Goal: Transaction & Acquisition: Purchase product/service

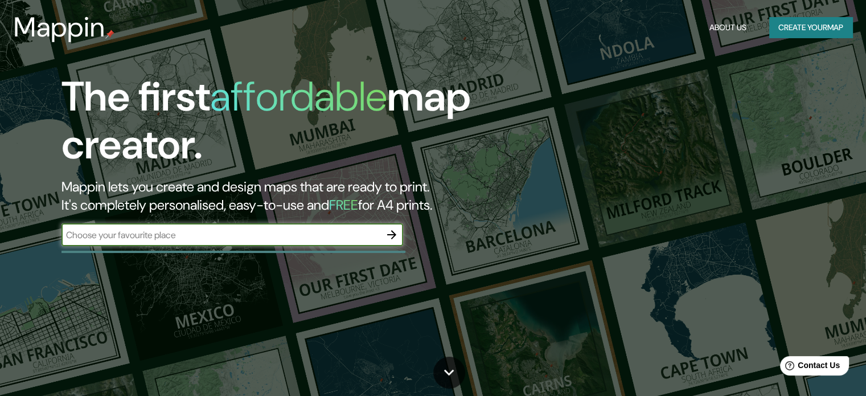
click at [182, 238] on input "text" at bounding box center [220, 234] width 319 height 13
type input "nirvana glamping"
click at [390, 235] on icon "button" at bounding box center [392, 235] width 14 height 14
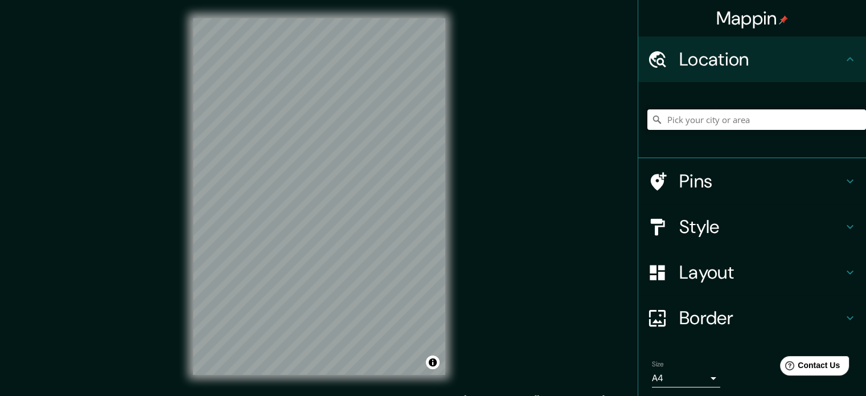
click at [690, 121] on input "Pick your city or area" at bounding box center [756, 119] width 219 height 20
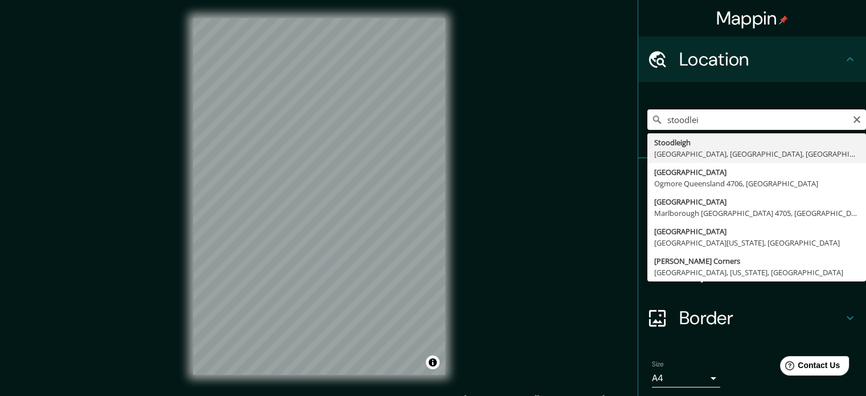
type input "[GEOGRAPHIC_DATA], [GEOGRAPHIC_DATA], [GEOGRAPHIC_DATA], [GEOGRAPHIC_DATA]"
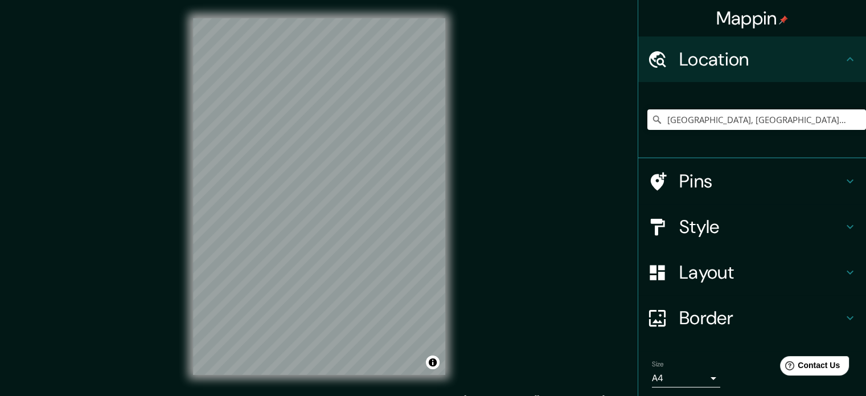
click at [651, 174] on icon at bounding box center [659, 181] width 16 height 18
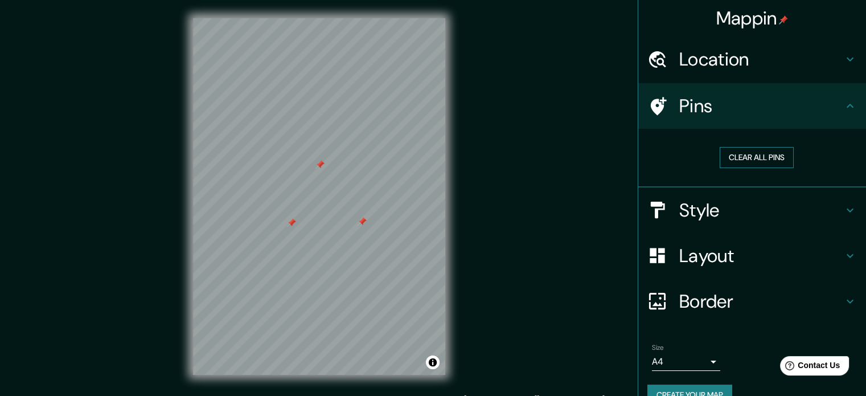
click at [759, 151] on button "Clear all pins" at bounding box center [756, 157] width 74 height 21
click at [699, 211] on h4 "Style" at bounding box center [761, 210] width 164 height 23
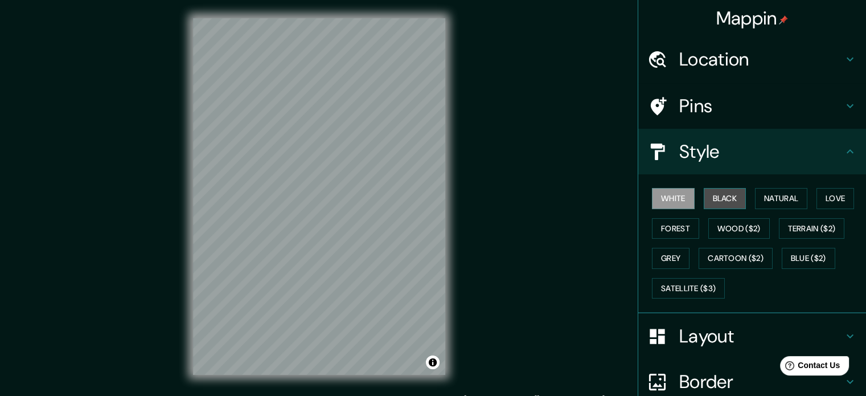
click at [722, 199] on button "Black" at bounding box center [724, 198] width 43 height 21
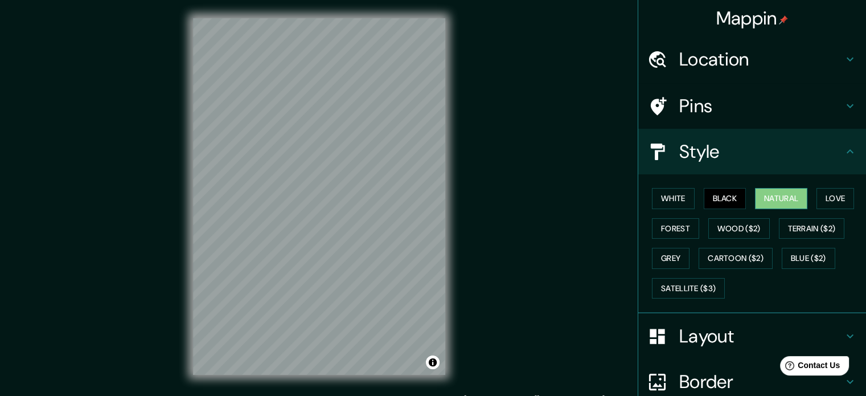
click at [779, 196] on button "Natural" at bounding box center [781, 198] width 52 height 21
click at [743, 229] on button "Wood ($2)" at bounding box center [738, 228] width 61 height 21
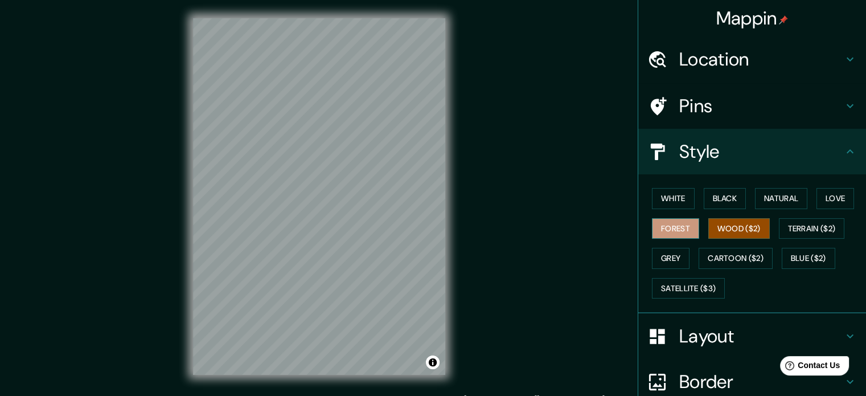
click at [655, 228] on button "Forest" at bounding box center [675, 228] width 47 height 21
click at [768, 207] on button "Natural" at bounding box center [781, 198] width 52 height 21
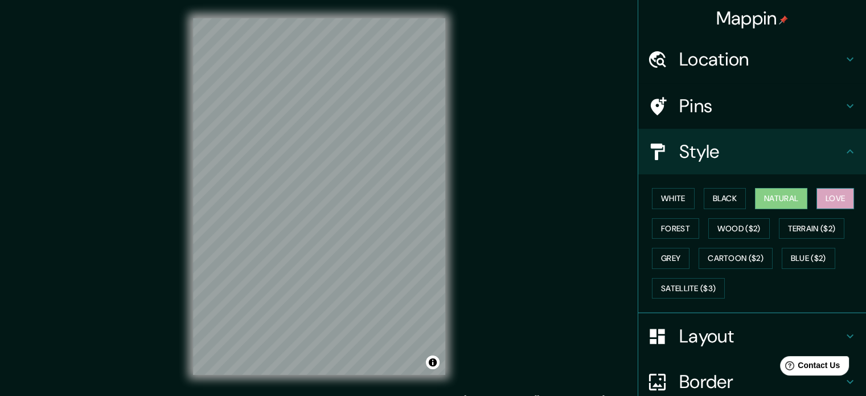
click at [837, 194] on button "Love" at bounding box center [835, 198] width 38 height 21
click at [717, 195] on button "Black" at bounding box center [724, 198] width 43 height 21
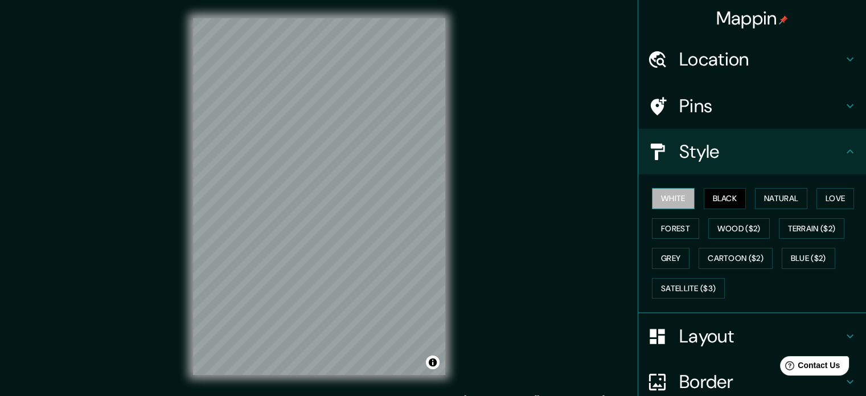
click at [652, 197] on button "White" at bounding box center [673, 198] width 43 height 21
click at [727, 257] on button "Cartoon ($2)" at bounding box center [735, 258] width 74 height 21
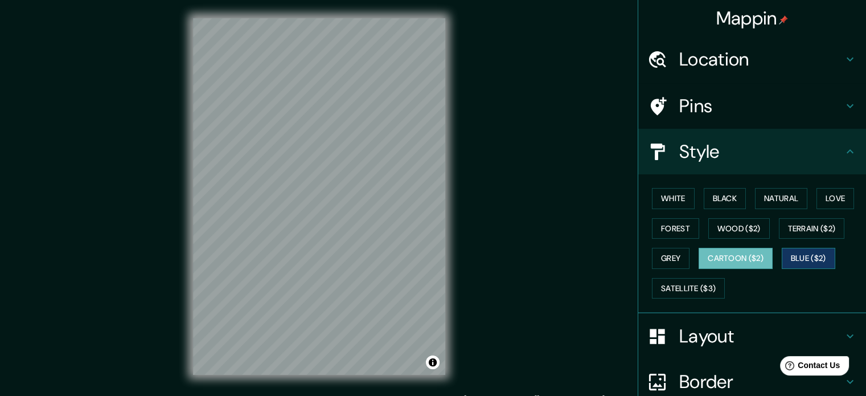
click at [804, 257] on button "Blue ($2)" at bounding box center [807, 258] width 53 height 21
click at [745, 256] on button "Cartoon ($2)" at bounding box center [735, 258] width 74 height 21
click at [698, 106] on h4 "Pins" at bounding box center [761, 105] width 164 height 23
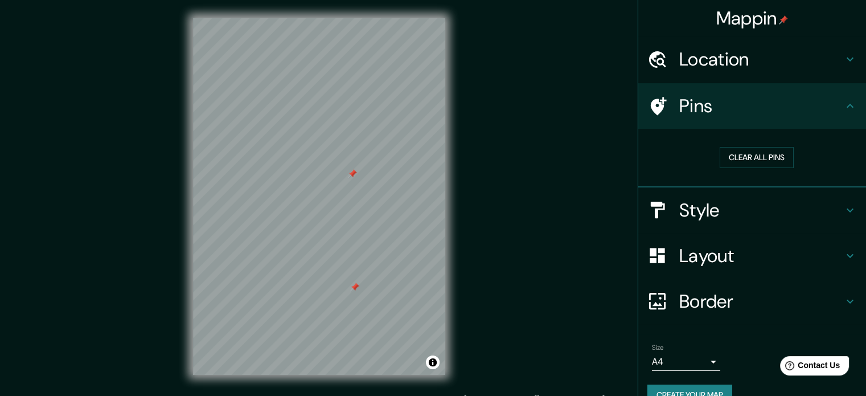
click at [353, 285] on div at bounding box center [354, 286] width 9 height 9
click at [683, 301] on h4 "Border" at bounding box center [761, 301] width 164 height 23
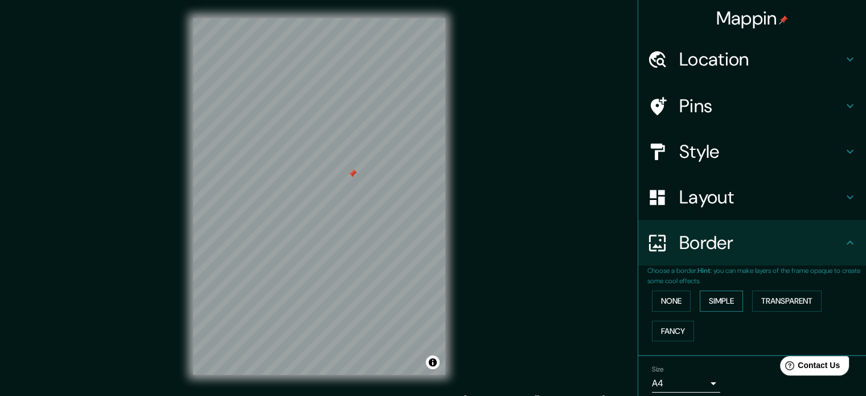
click at [717, 298] on button "Simple" at bounding box center [720, 300] width 43 height 21
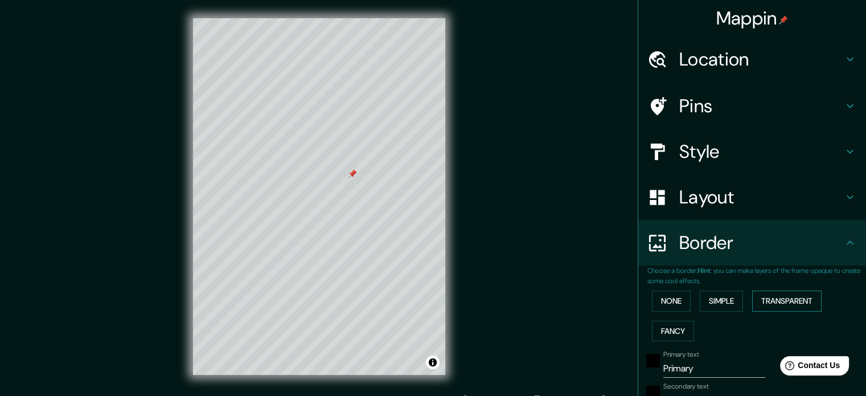
click at [779, 299] on button "Transparent" at bounding box center [786, 300] width 69 height 21
click at [729, 303] on button "Simple" at bounding box center [720, 300] width 43 height 21
click at [665, 304] on button "None" at bounding box center [671, 300] width 39 height 21
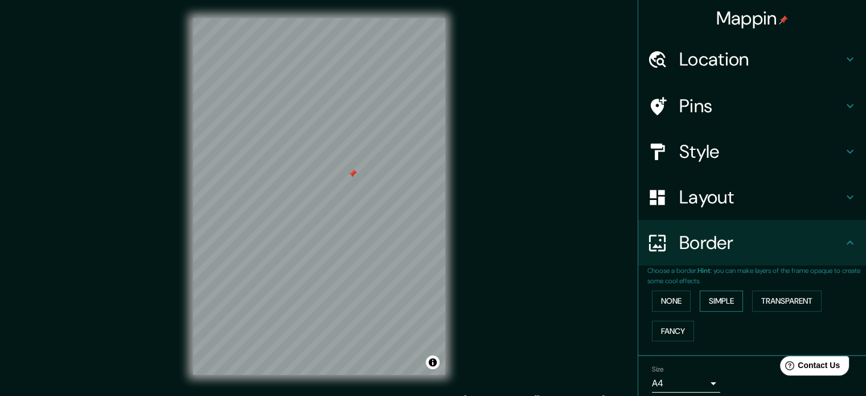
click at [711, 301] on button "Simple" at bounding box center [720, 300] width 43 height 21
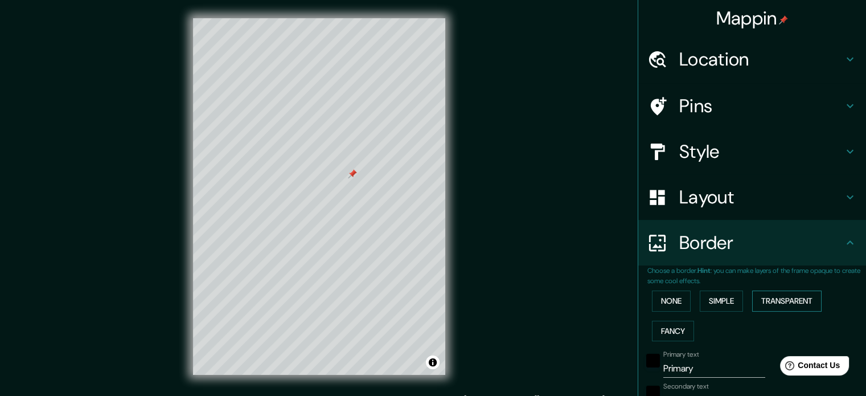
click at [788, 295] on button "Transparent" at bounding box center [786, 300] width 69 height 21
click at [735, 298] on button "Simple" at bounding box center [720, 300] width 43 height 21
click at [674, 297] on button "None" at bounding box center [671, 300] width 39 height 21
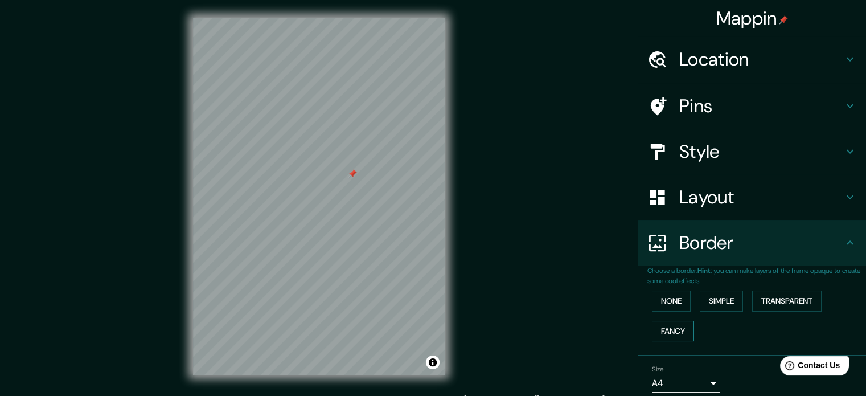
click at [671, 325] on button "Fancy" at bounding box center [673, 330] width 42 height 21
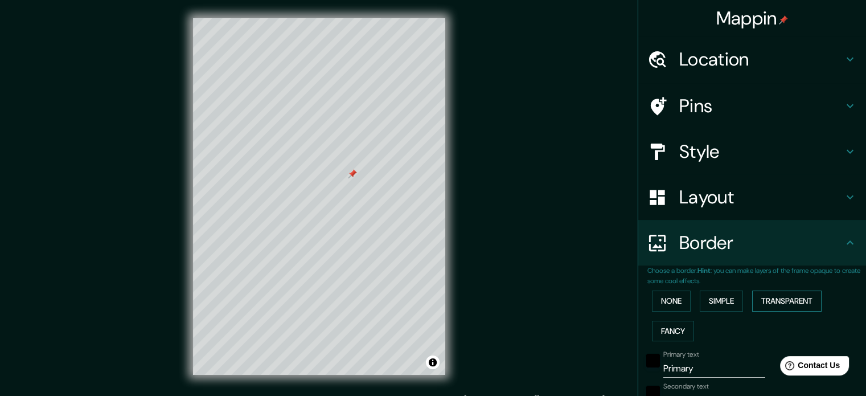
click at [774, 302] on button "Transparent" at bounding box center [786, 300] width 69 height 21
click at [678, 323] on button "Fancy" at bounding box center [673, 330] width 42 height 21
click at [718, 299] on button "Simple" at bounding box center [720, 300] width 43 height 21
click at [653, 330] on button "Fancy" at bounding box center [673, 330] width 42 height 21
click at [685, 363] on input "Primary" at bounding box center [714, 368] width 102 height 18
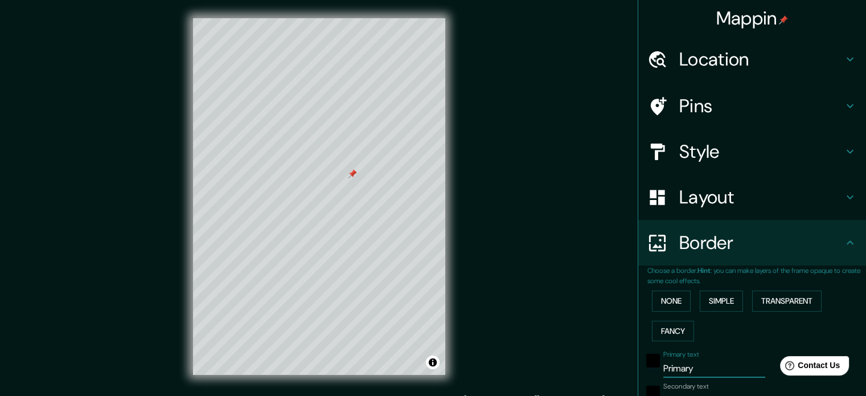
click at [685, 363] on input "Primary" at bounding box center [714, 368] width 102 height 18
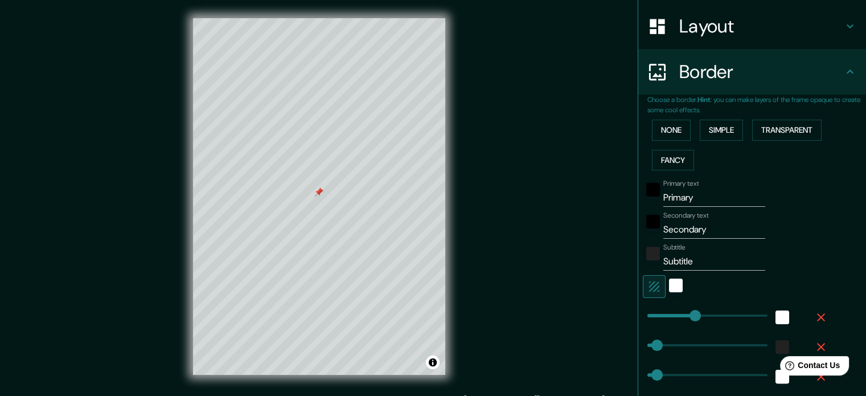
type input "177"
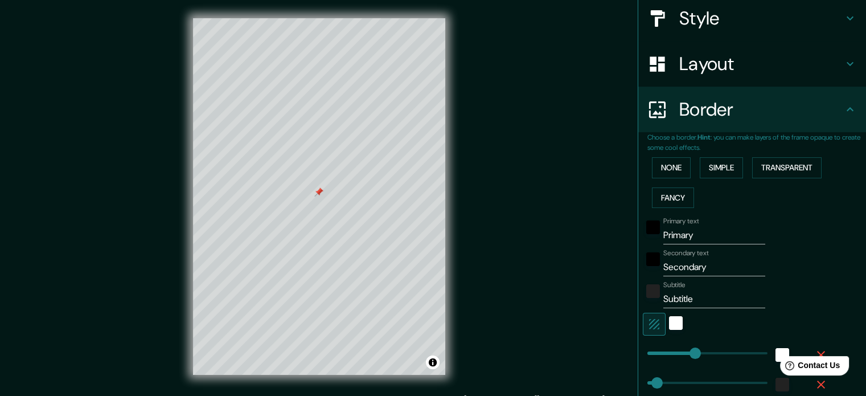
scroll to position [114, 0]
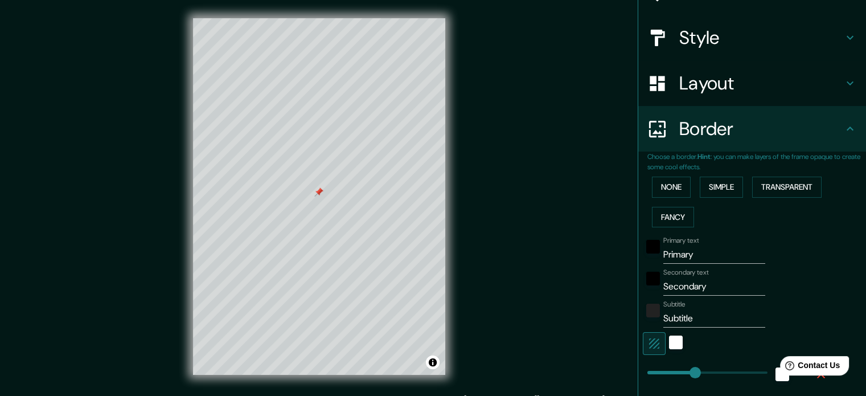
click at [681, 255] on input "Primary" at bounding box center [714, 254] width 102 height 18
type input "N"
type input "177"
type input "35"
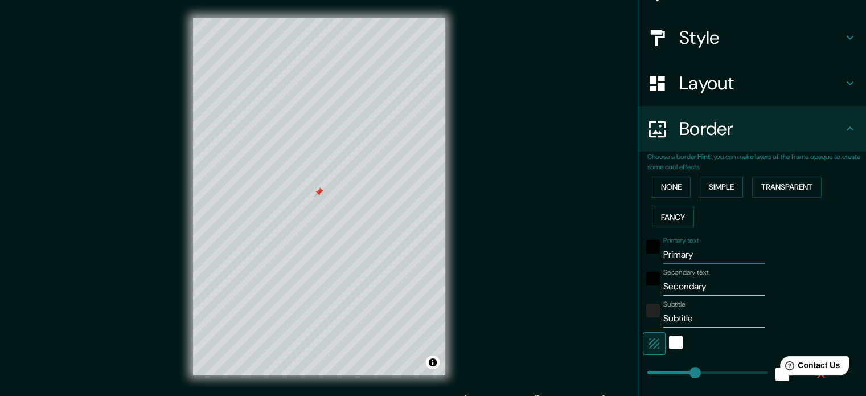
type input "35"
type input "18"
type input "Ni"
type input "177"
type input "35"
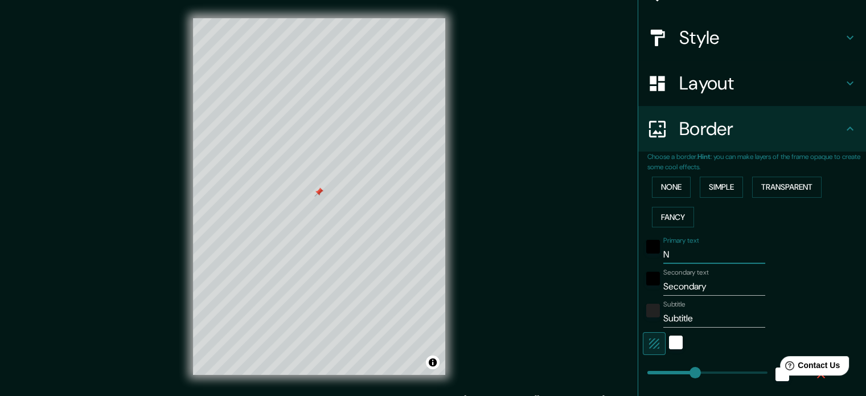
type input "35"
type input "18"
type input "Nir"
type input "177"
type input "35"
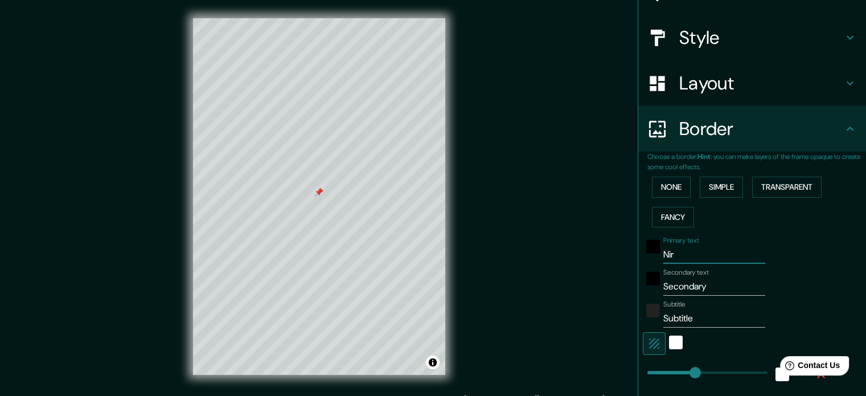
type input "35"
type input "18"
type input "Nirv"
type input "177"
type input "35"
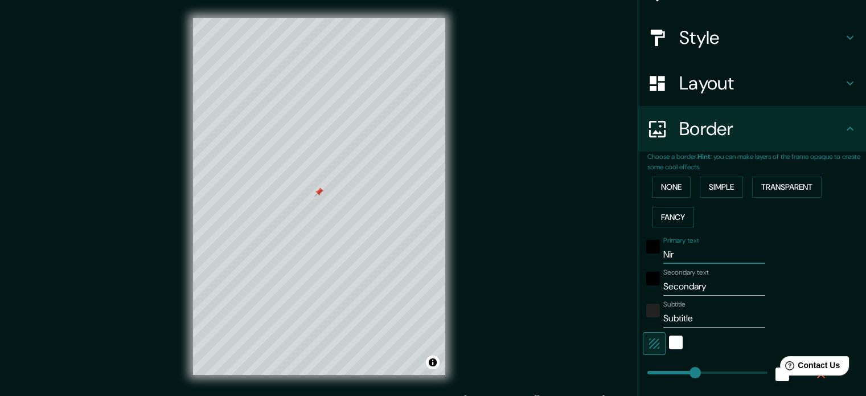
type input "35"
type input "18"
type input "Nirva"
type input "177"
type input "35"
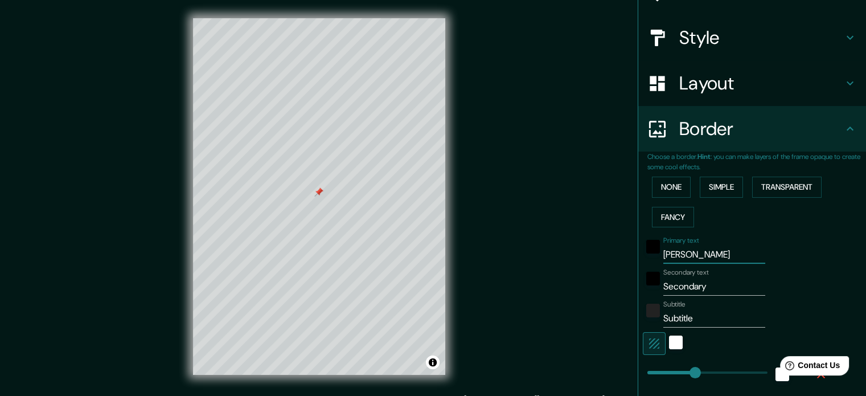
type input "35"
type input "18"
type input "Nirvan"
type input "177"
type input "35"
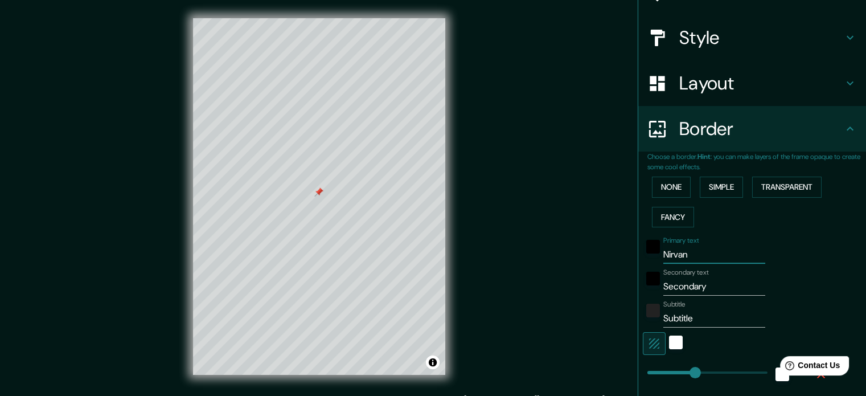
type input "35"
type input "18"
type input "Nirvana"
type input "177"
type input "35"
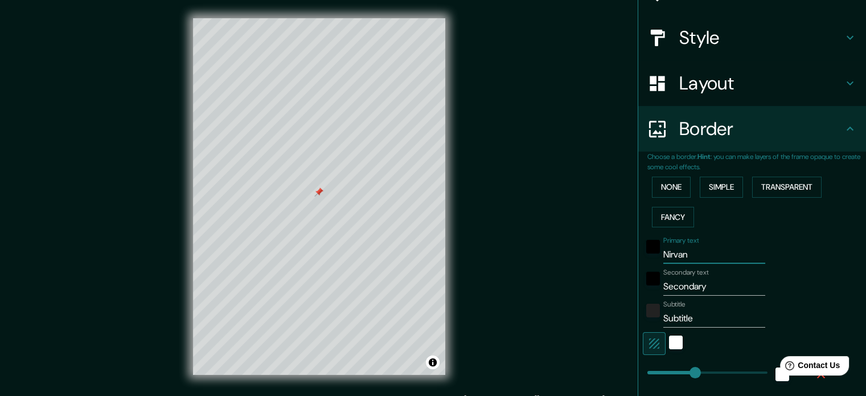
type input "35"
type input "18"
type input "Nirvana"
click at [689, 281] on input "Secondary" at bounding box center [714, 286] width 102 height 18
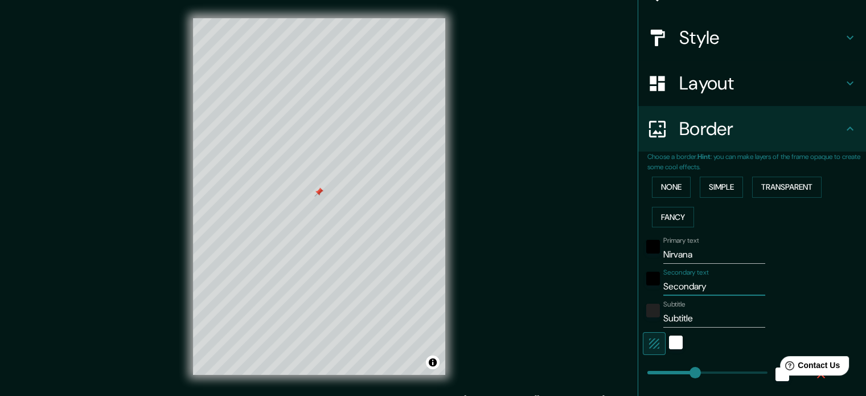
type input "S"
type input "177"
type input "35"
type input "18"
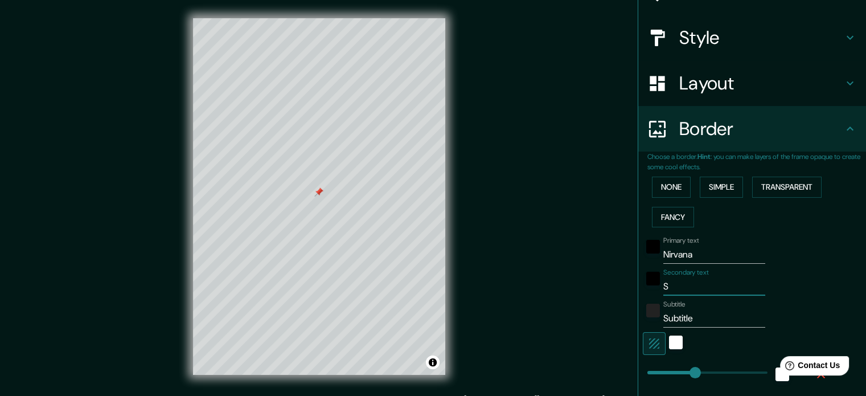
type input "St"
type input "177"
type input "35"
type input "18"
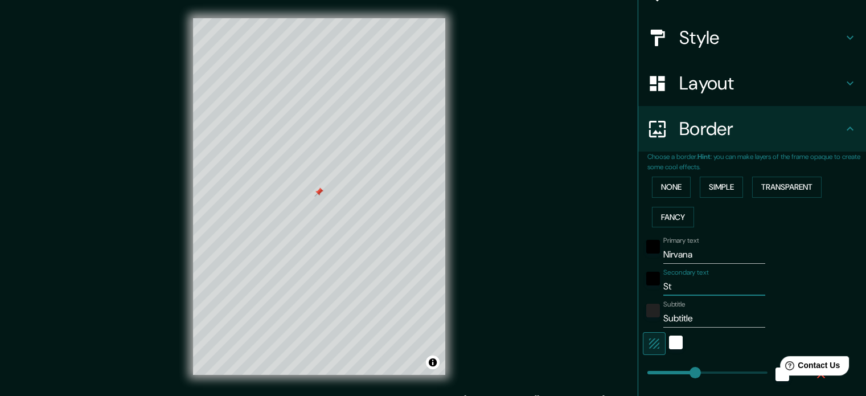
type input "Sto"
type input "177"
type input "35"
type input "18"
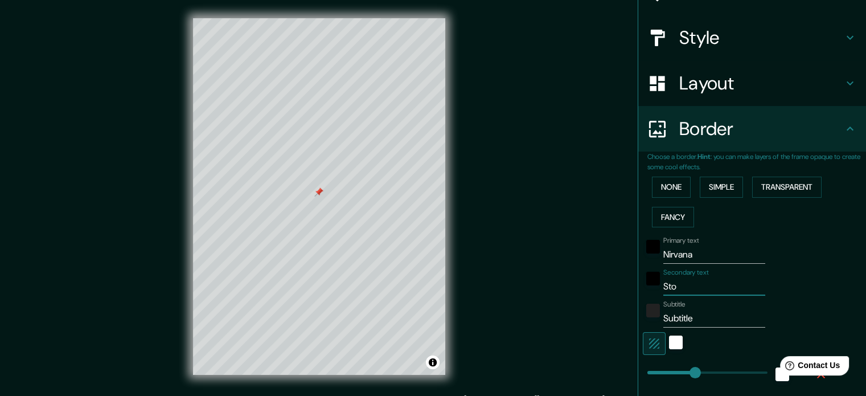
type input "Stoo"
type input "177"
type input "35"
type input "18"
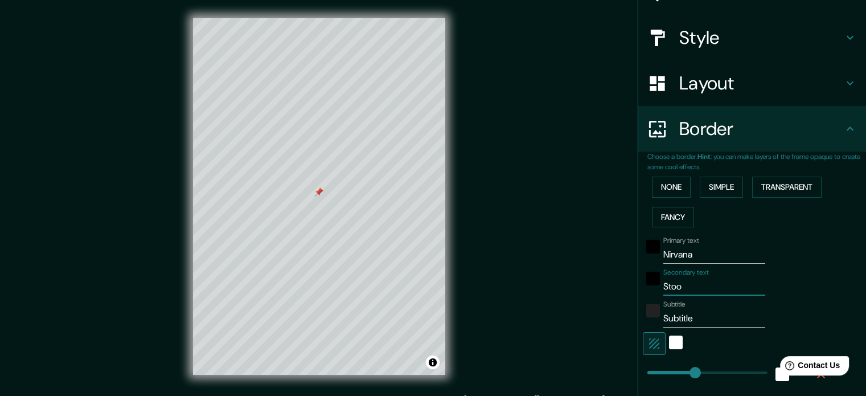
type input "Stood"
type input "177"
type input "35"
type input "18"
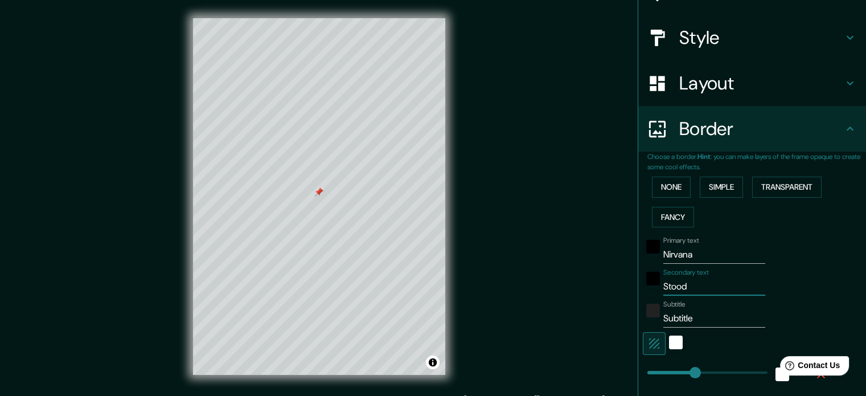
type input "Stoodl"
type input "177"
type input "35"
type input "18"
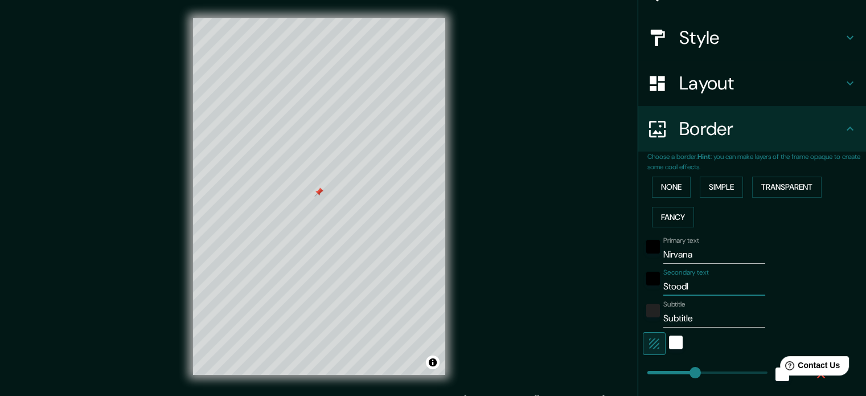
type input "Stoodle"
type input "177"
type input "35"
type input "18"
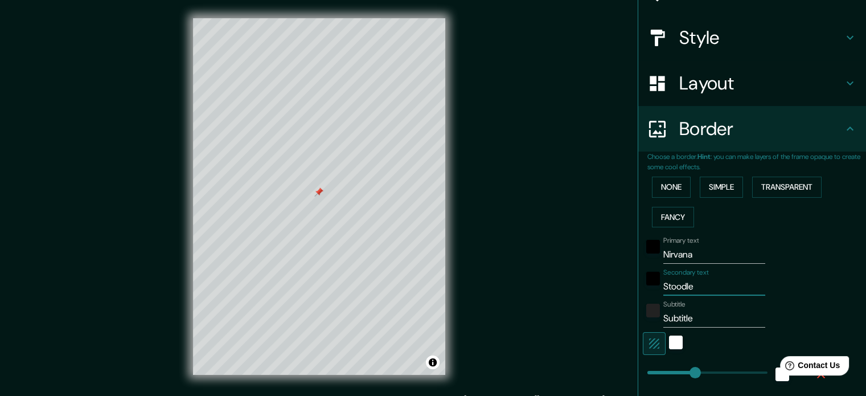
type input "Stoodlei"
type input "177"
type input "35"
type input "18"
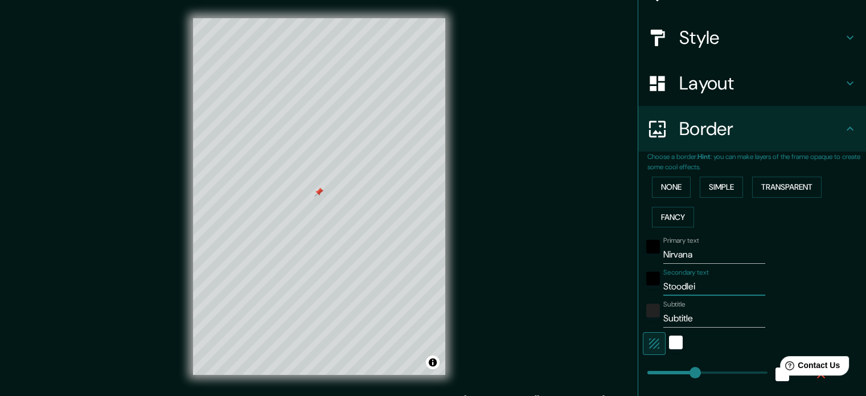
type input "Stoodleih"
type input "177"
type input "35"
type input "18"
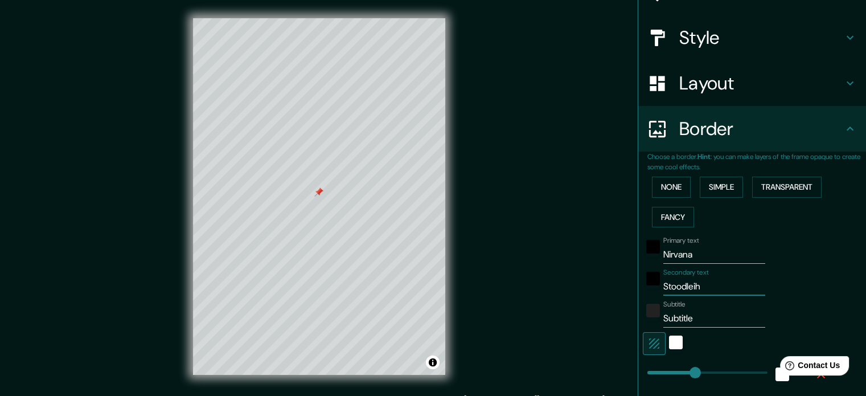
type input "Stoodlei"
type input "177"
type input "35"
type input "18"
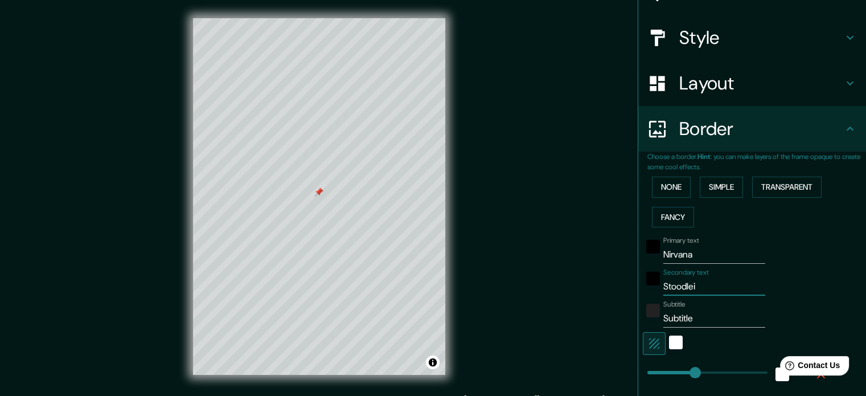
type input "Stoodleig"
type input "177"
type input "35"
type input "18"
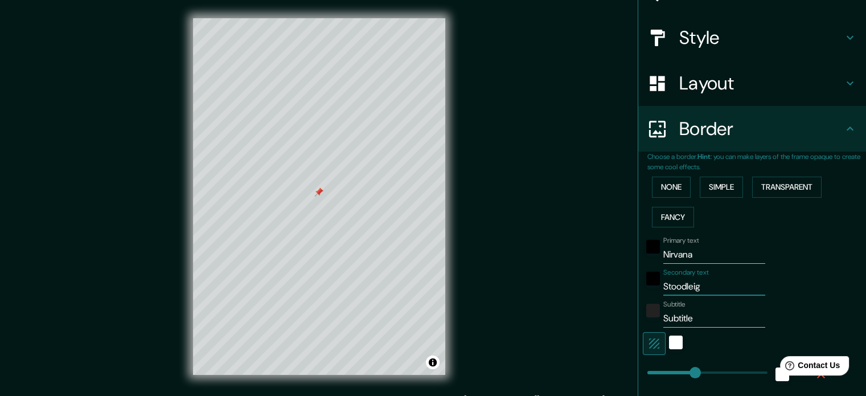
type input "Stoodleigh"
type input "177"
type input "35"
type input "18"
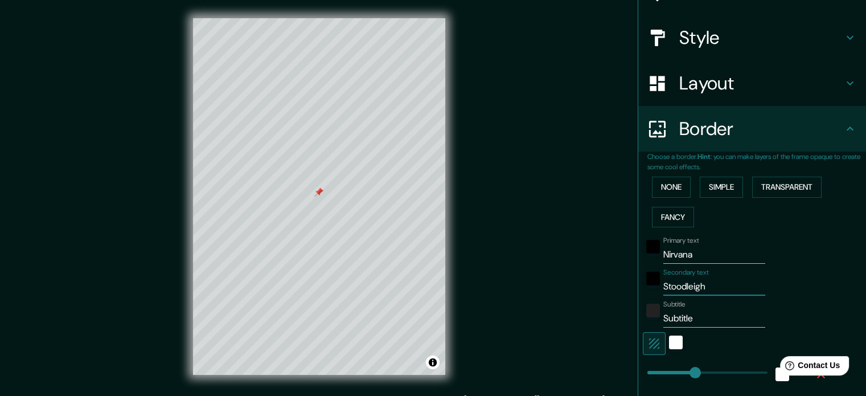
type input "Stoodleigh"
type input "177"
type input "35"
type input "18"
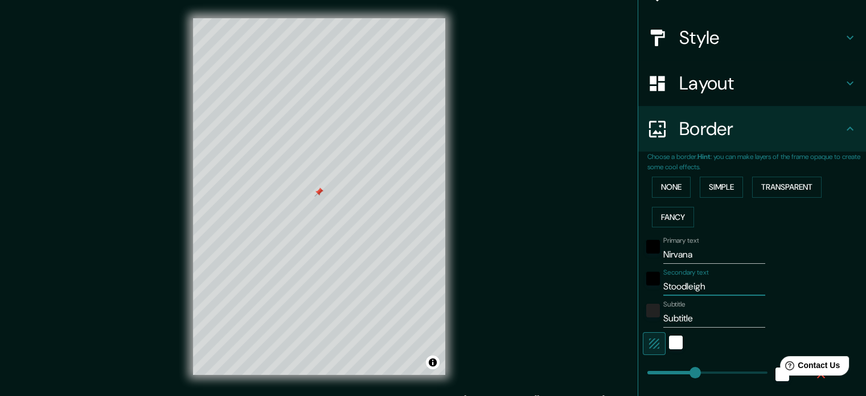
type input "Stoodleigh B"
type input "177"
type input "35"
type input "18"
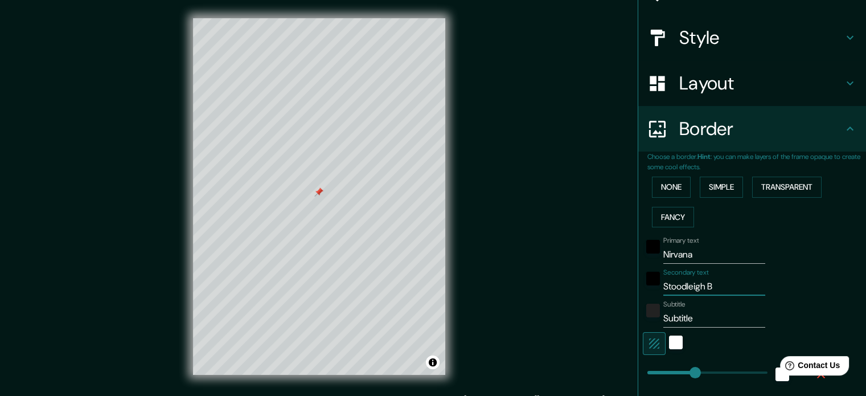
type input "Stoodleigh Ba"
type input "177"
type input "35"
type input "18"
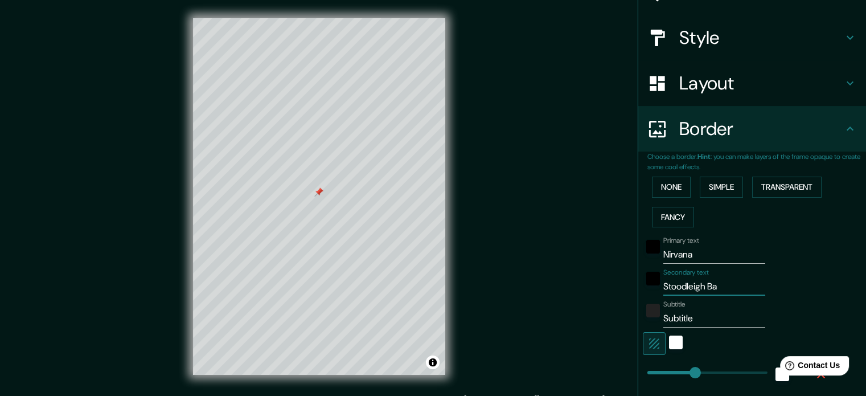
type input "Stoodleigh Bar"
type input "177"
type input "35"
type input "18"
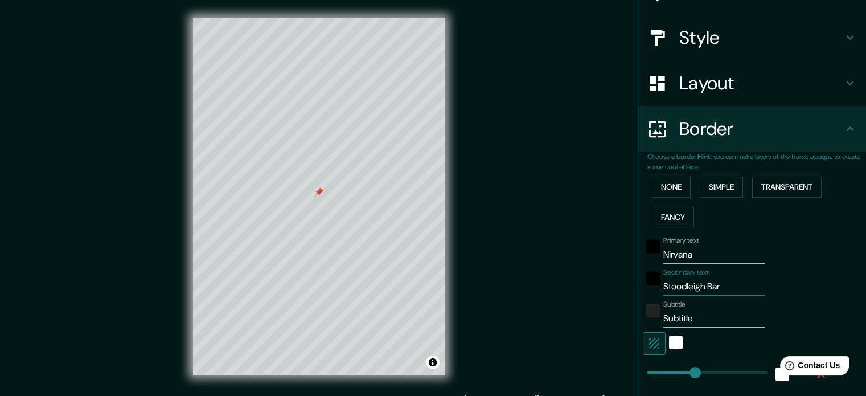
type input "Stoodleigh Bart"
type input "177"
type input "35"
type input "18"
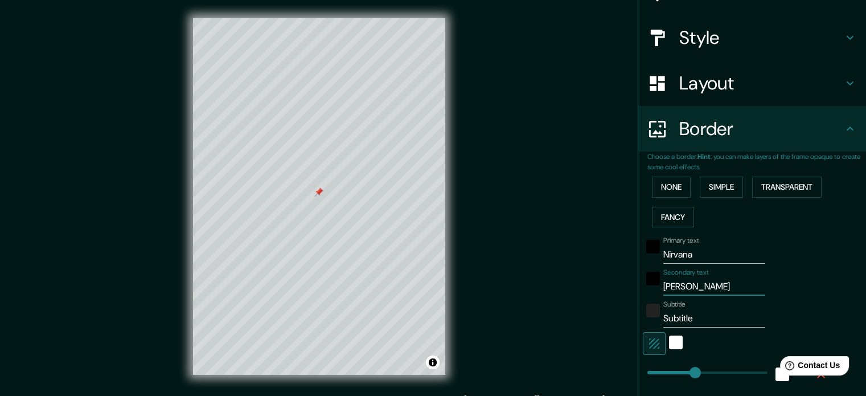
type input "Stoodleigh Barto"
type input "177"
type input "35"
type input "18"
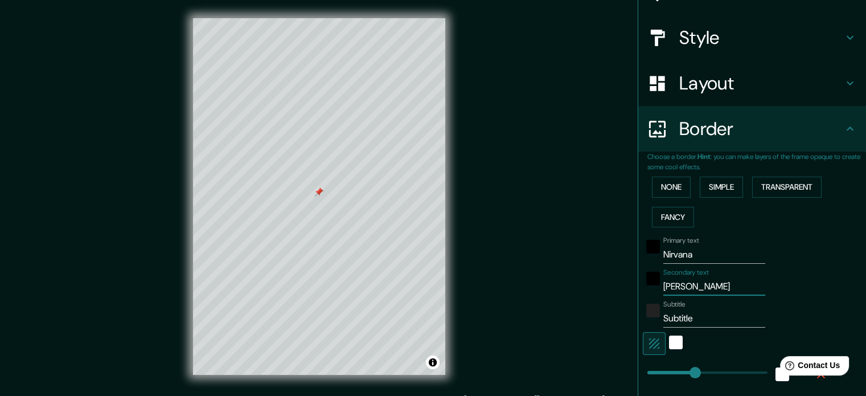
type input "Stoodleigh Barton"
type input "177"
type input "35"
type input "18"
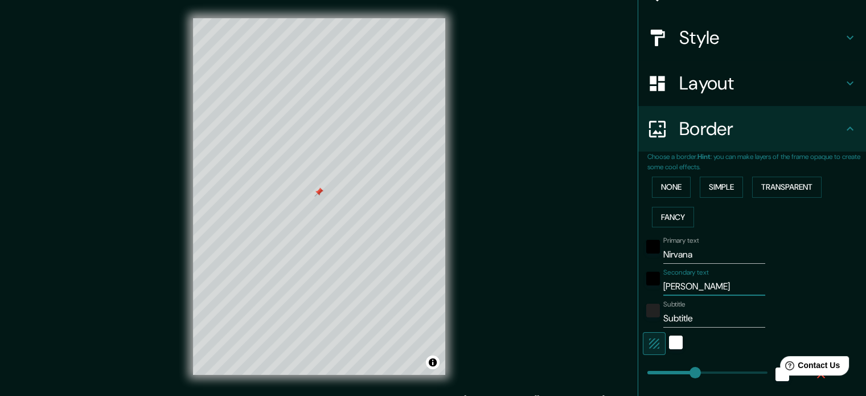
type input "Stoodleigh Barton"
click at [701, 323] on input "Subtitle" at bounding box center [714, 318] width 102 height 18
click at [697, 322] on input "Subtitle" at bounding box center [714, 318] width 102 height 18
type input "0"
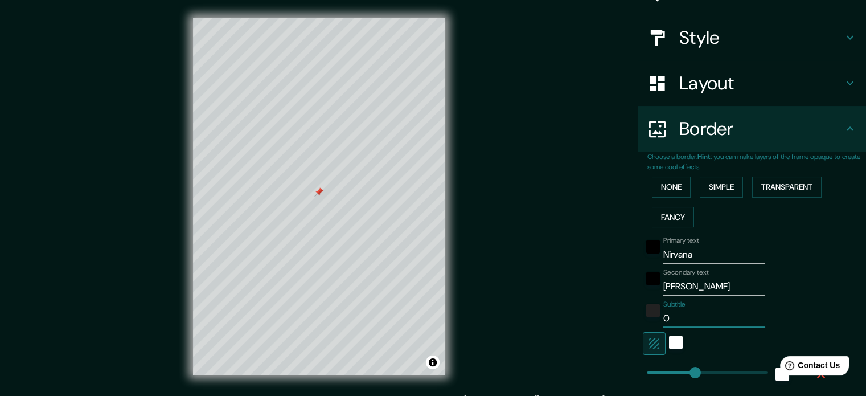
type input "177"
type input "35"
type input "18"
type input "09"
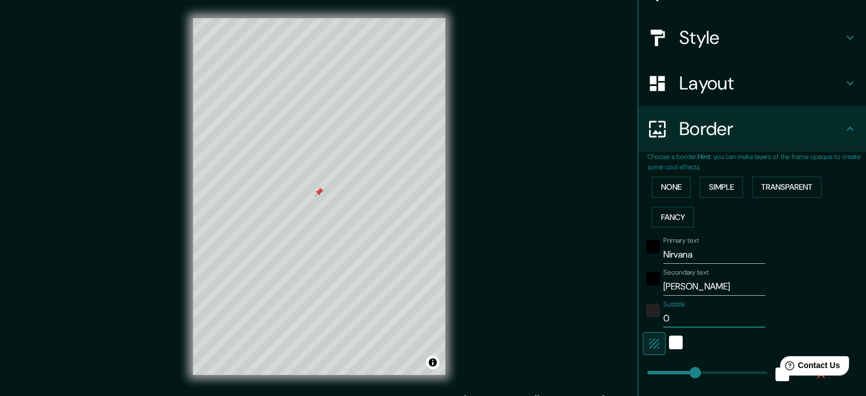
type input "177"
type input "35"
type input "18"
type input "0"
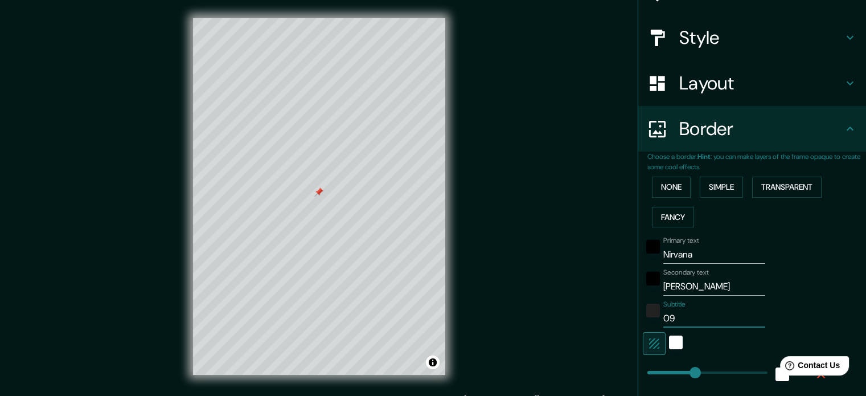
type input "177"
type input "35"
type input "18"
type input "08"
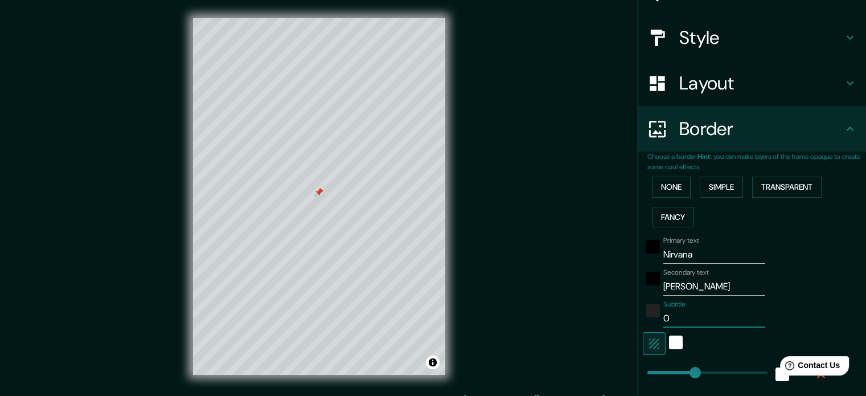
type input "177"
type input "35"
type input "18"
type input "0"
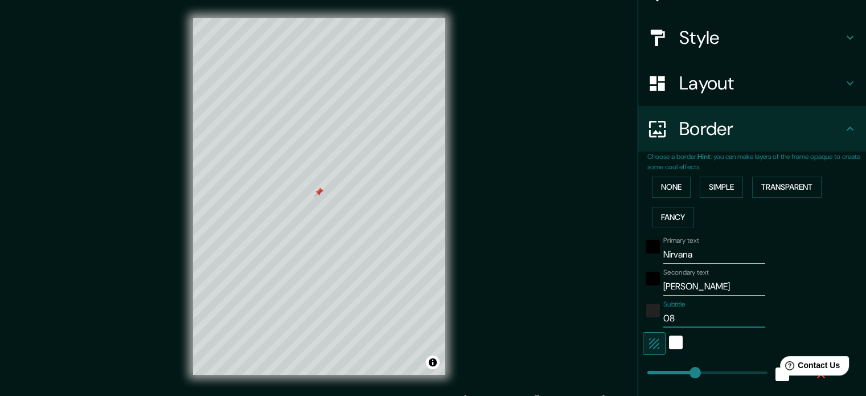
type input "177"
type input "35"
type input "18"
type input "177"
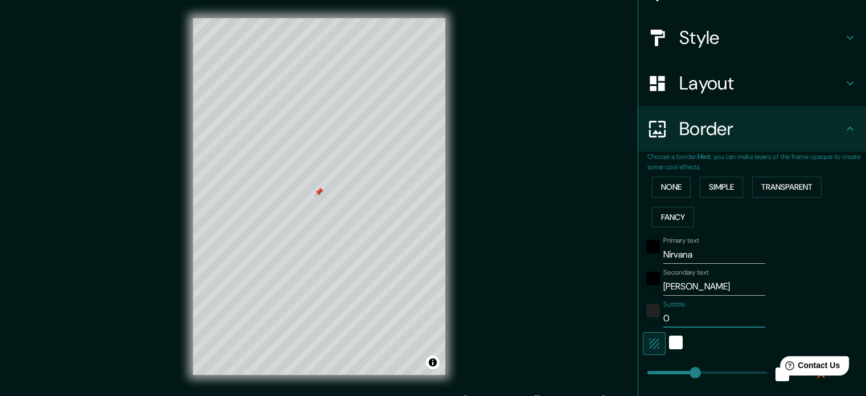
type input "35"
type input "18"
type input "1"
type input "177"
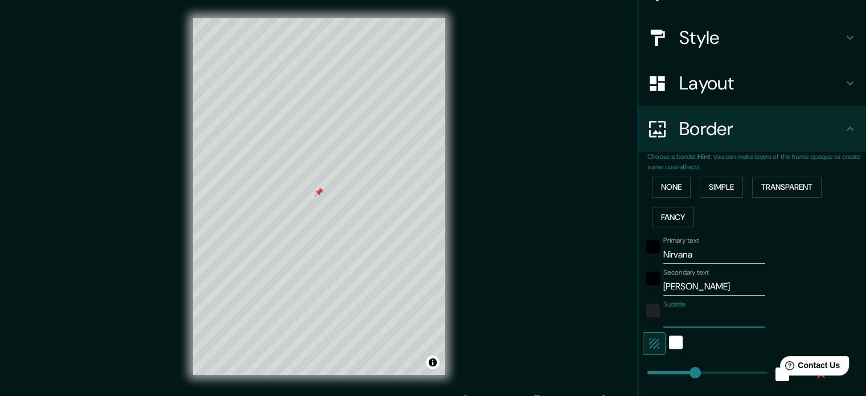
type input "35"
type input "18"
type input "11"
type input "177"
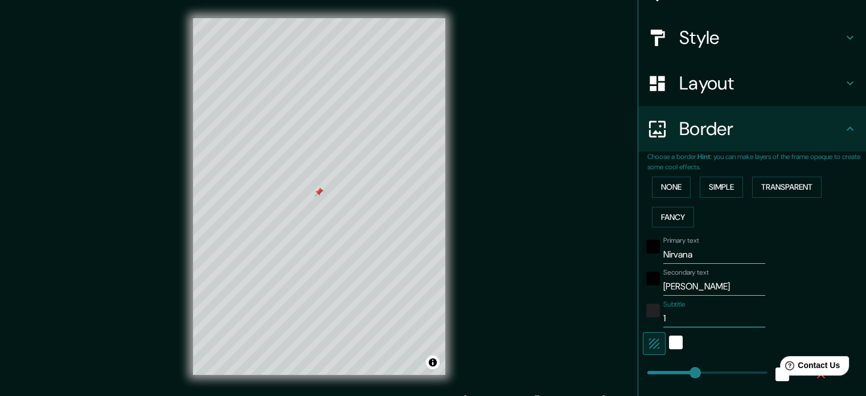
type input "35"
type input "18"
type input "11."
type input "177"
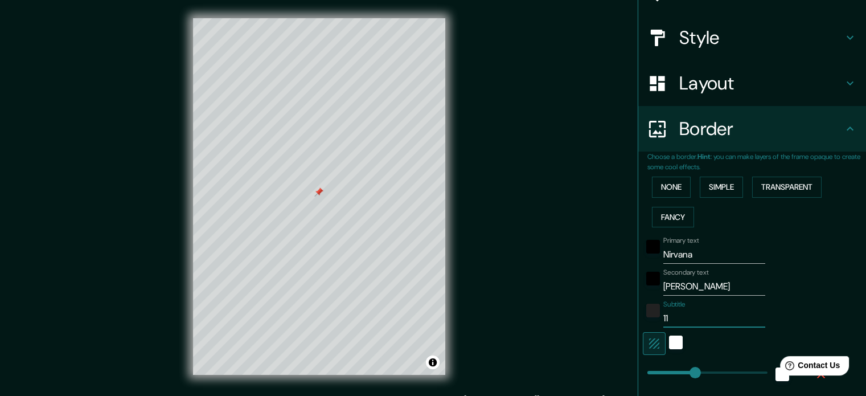
type input "35"
type input "18"
type input "11.0"
type input "177"
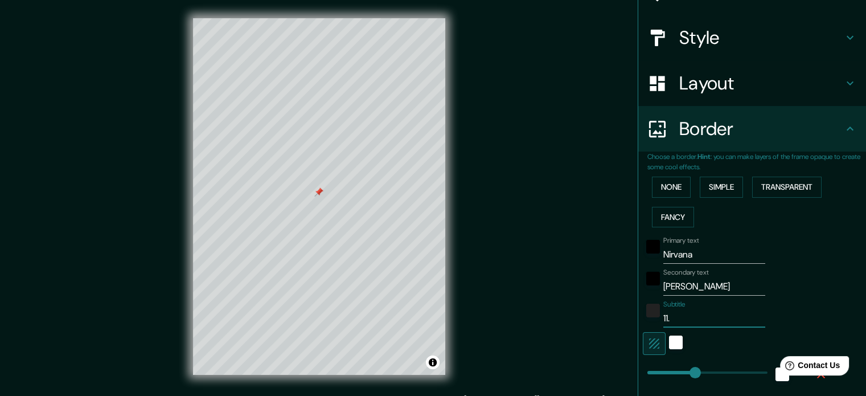
type input "35"
type input "18"
type input "11.08"
type input "177"
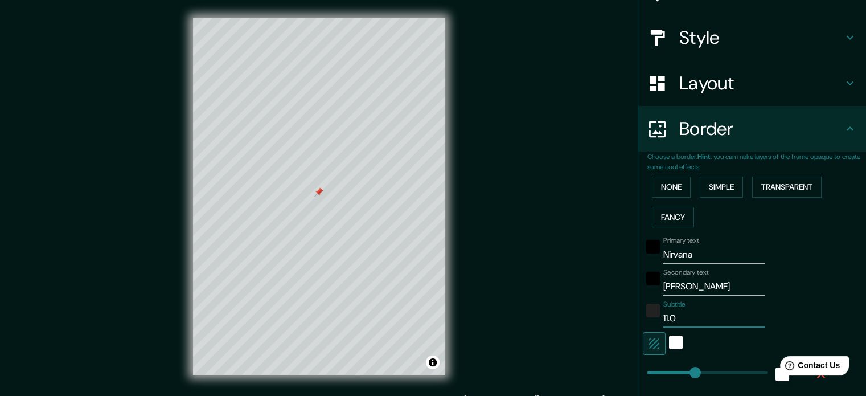
type input "35"
type input "18"
type input "11.08."
type input "177"
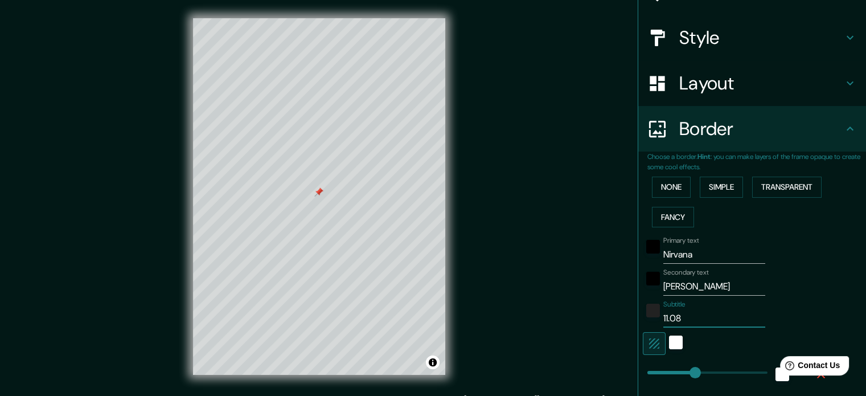
type input "35"
type input "18"
type input "11.08.2"
type input "177"
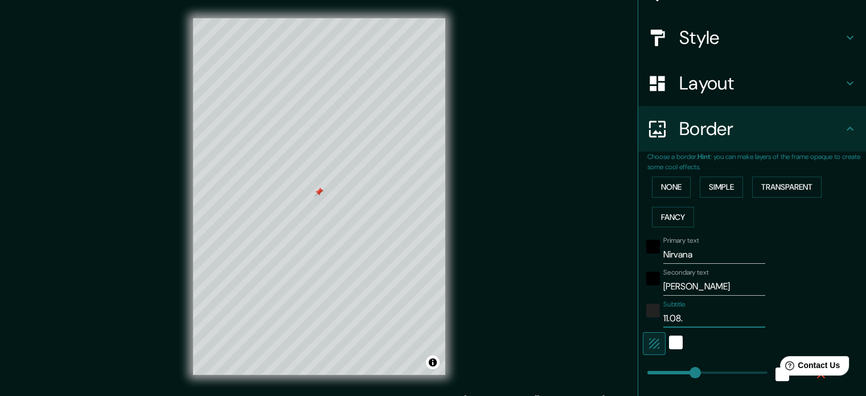
type input "35"
type input "18"
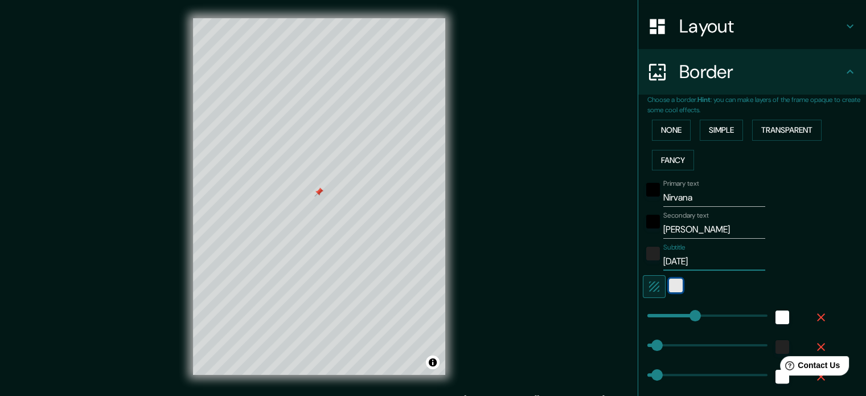
click at [669, 284] on div "white" at bounding box center [676, 285] width 14 height 14
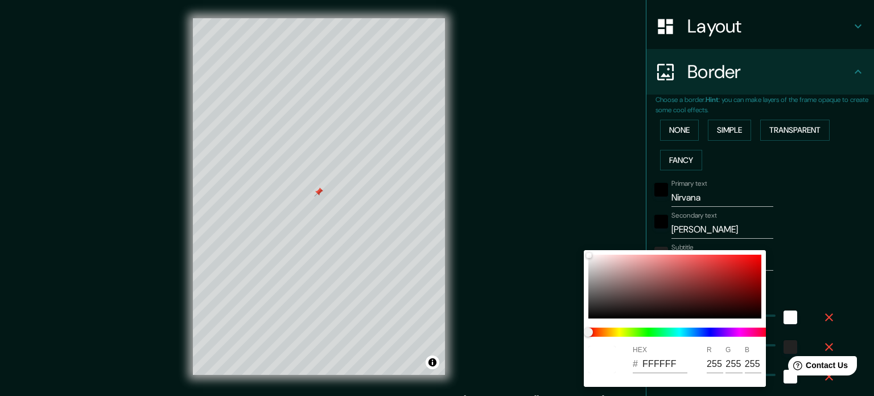
click at [603, 221] on div at bounding box center [437, 198] width 874 height 396
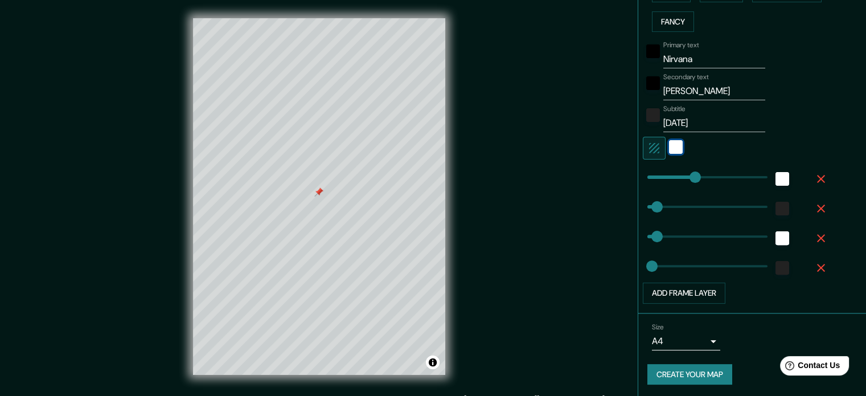
scroll to position [310, 0]
click at [690, 291] on button "Add frame layer" at bounding box center [684, 292] width 83 height 21
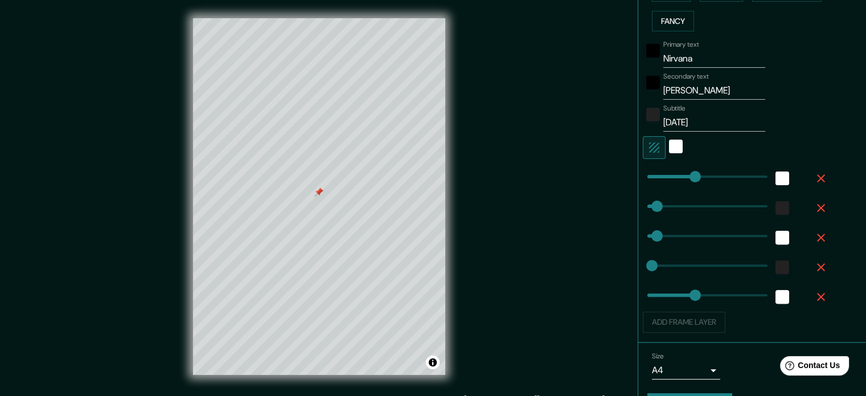
click at [817, 297] on icon "button" at bounding box center [821, 297] width 8 height 8
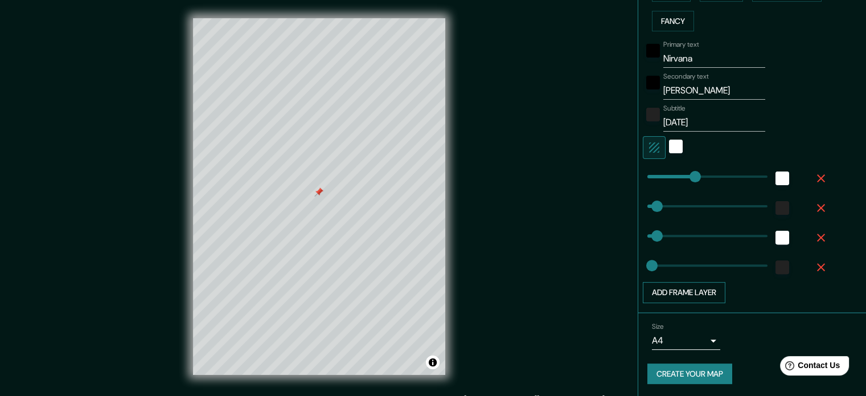
click at [688, 291] on button "Add frame layer" at bounding box center [684, 292] width 83 height 21
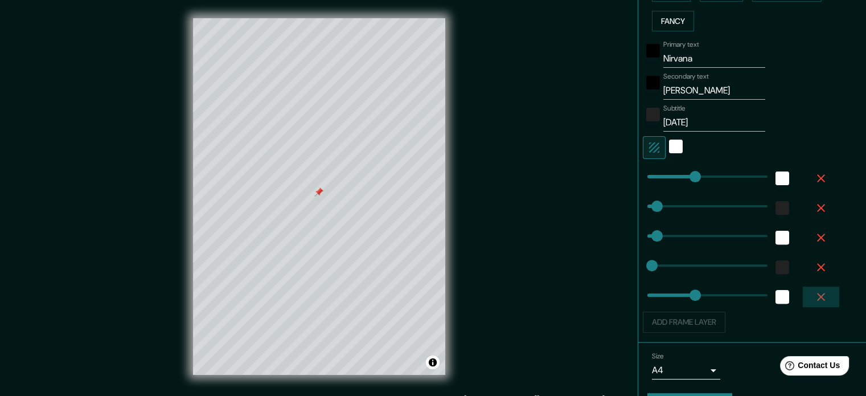
click at [814, 297] on icon "button" at bounding box center [821, 297] width 14 height 14
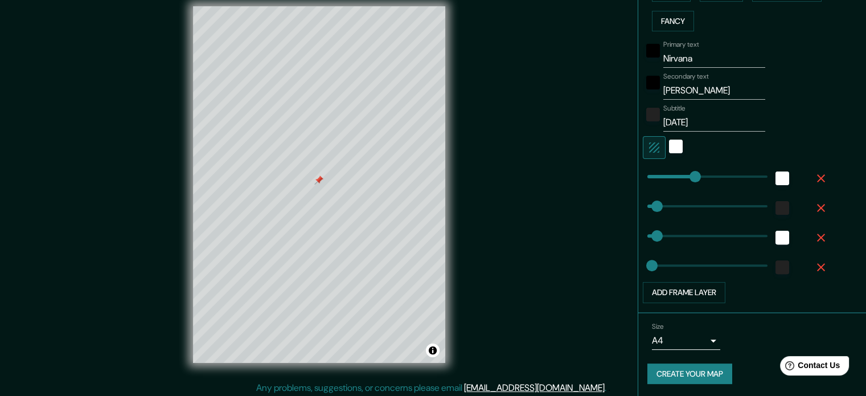
scroll to position [15, 0]
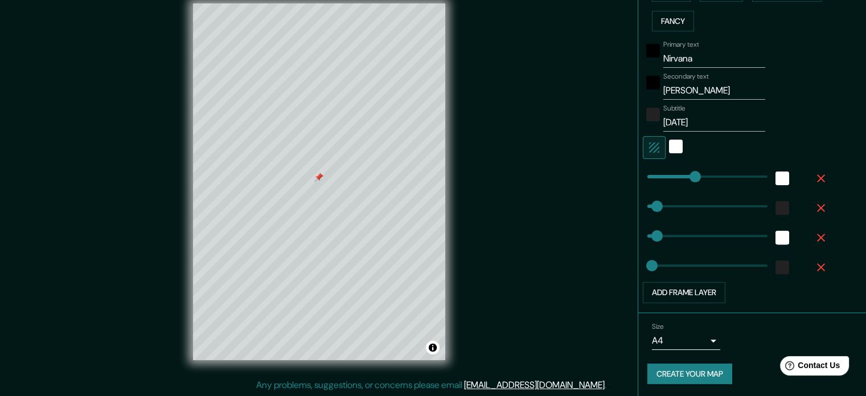
click at [702, 373] on button "Create your map" at bounding box center [689, 373] width 85 height 21
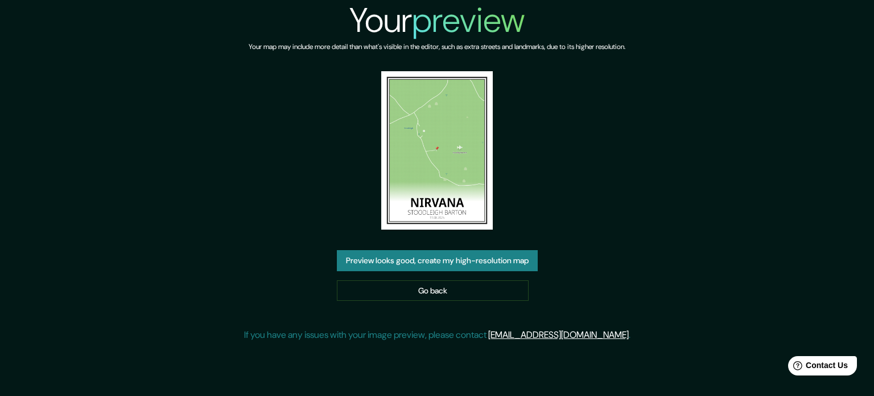
click at [452, 264] on button "Preview looks good, create my high-resolution map" at bounding box center [437, 260] width 201 height 21
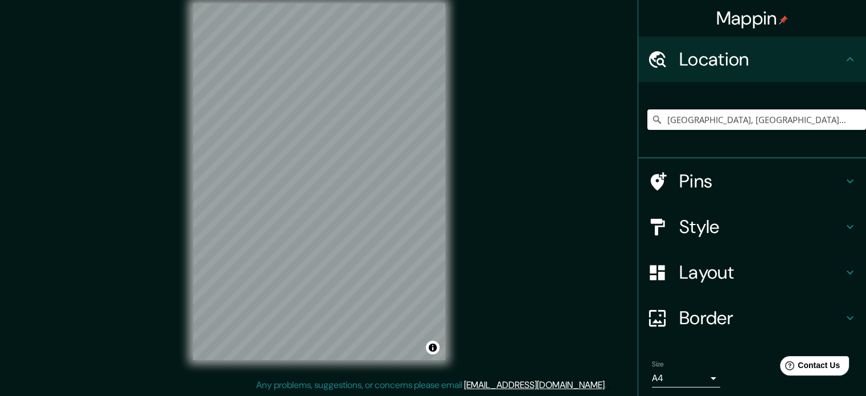
click at [719, 125] on input "[GEOGRAPHIC_DATA], [GEOGRAPHIC_DATA], [GEOGRAPHIC_DATA], [GEOGRAPHIC_DATA]" at bounding box center [756, 119] width 219 height 20
click at [742, 120] on input "[GEOGRAPHIC_DATA], [GEOGRAPHIC_DATA], [GEOGRAPHIC_DATA], [GEOGRAPHIC_DATA]" at bounding box center [756, 119] width 219 height 20
click at [707, 120] on input "[GEOGRAPHIC_DATA], [GEOGRAPHIC_DATA], [GEOGRAPHIC_DATA], [GEOGRAPHIC_DATA]" at bounding box center [756, 119] width 219 height 20
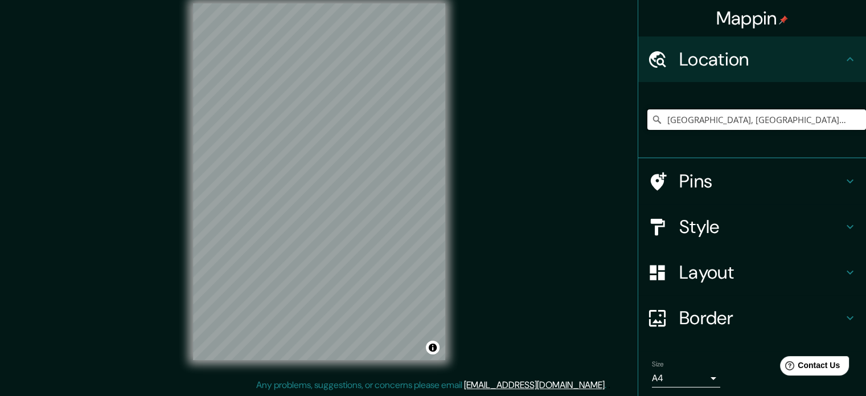
click at [676, 122] on input "[GEOGRAPHIC_DATA], [GEOGRAPHIC_DATA], [GEOGRAPHIC_DATA], [GEOGRAPHIC_DATA]" at bounding box center [756, 119] width 219 height 20
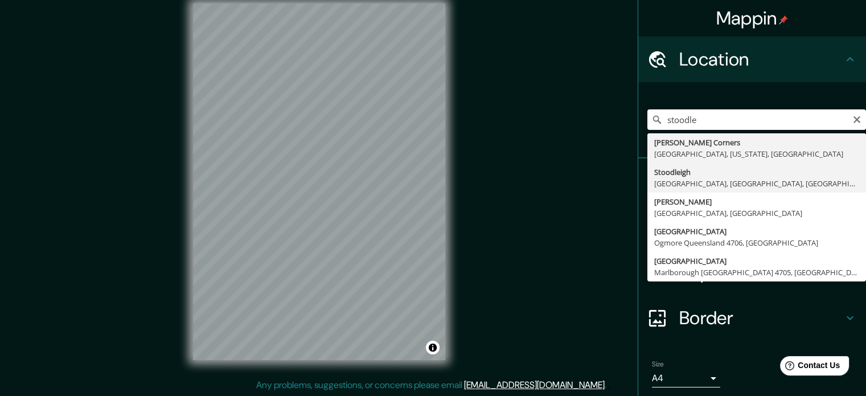
type input "[GEOGRAPHIC_DATA], [GEOGRAPHIC_DATA], [GEOGRAPHIC_DATA], [GEOGRAPHIC_DATA]"
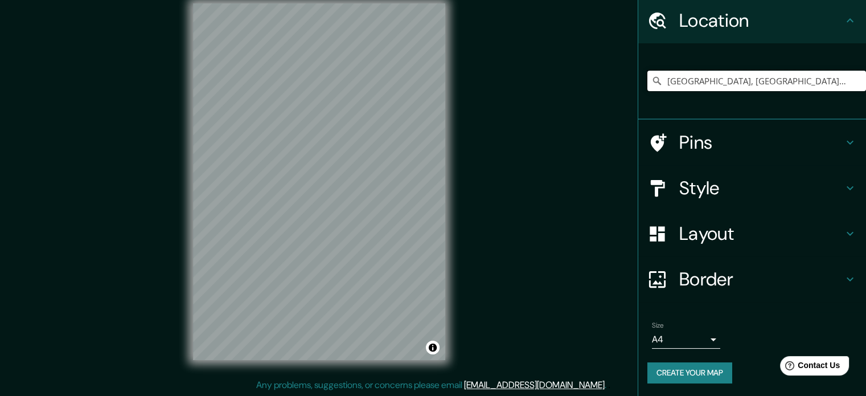
scroll to position [39, 0]
click at [711, 183] on h4 "Style" at bounding box center [761, 187] width 164 height 23
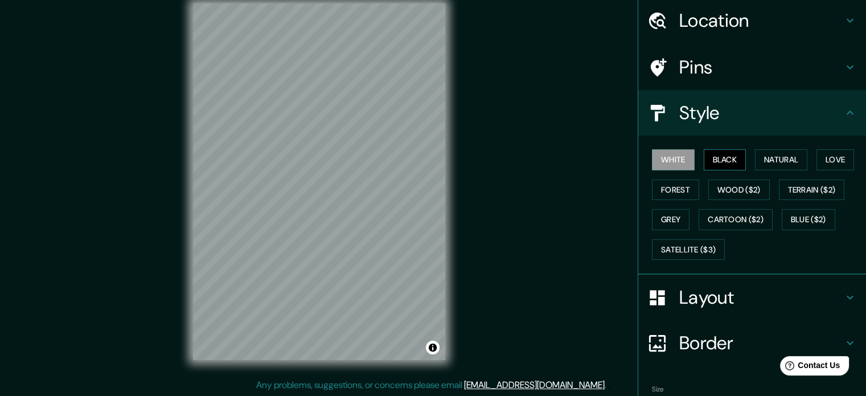
click at [710, 156] on button "Black" at bounding box center [724, 159] width 43 height 21
click at [767, 157] on button "Natural" at bounding box center [781, 159] width 52 height 21
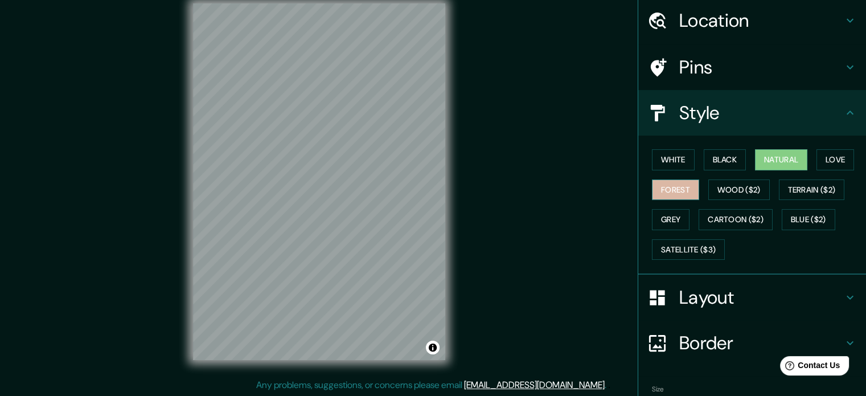
click at [666, 184] on button "Forest" at bounding box center [675, 189] width 47 height 21
click at [669, 158] on button "White" at bounding box center [673, 159] width 43 height 21
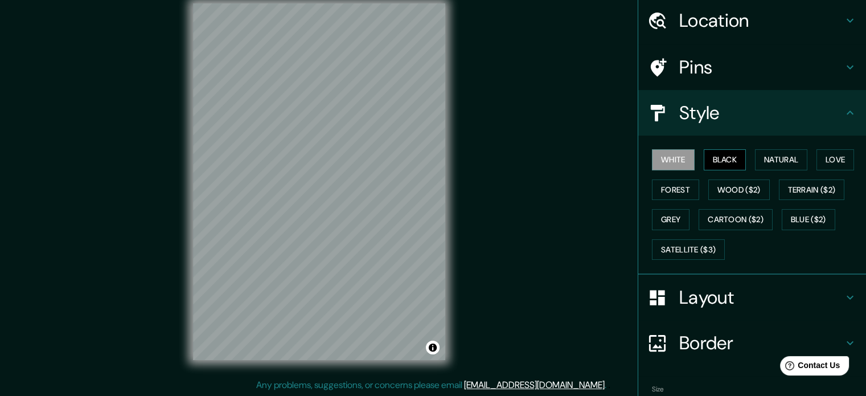
click at [721, 163] on button "Black" at bounding box center [724, 159] width 43 height 21
click at [777, 159] on button "Natural" at bounding box center [781, 159] width 52 height 21
click at [713, 154] on button "Black" at bounding box center [724, 159] width 43 height 21
click at [704, 286] on h4 "Layout" at bounding box center [761, 297] width 164 height 23
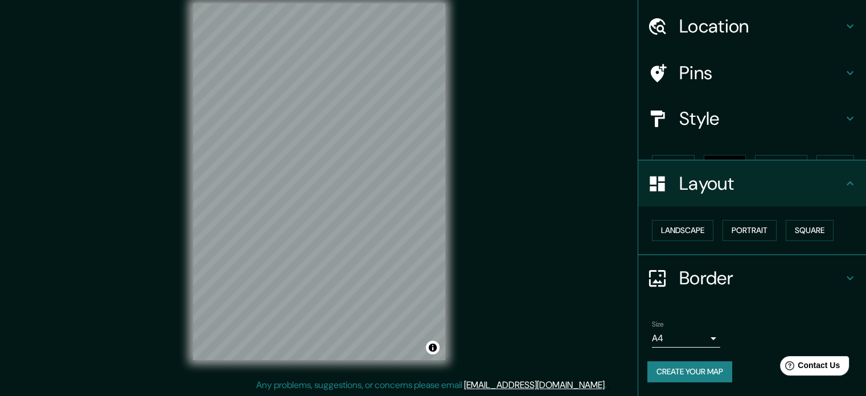
scroll to position [13, 0]
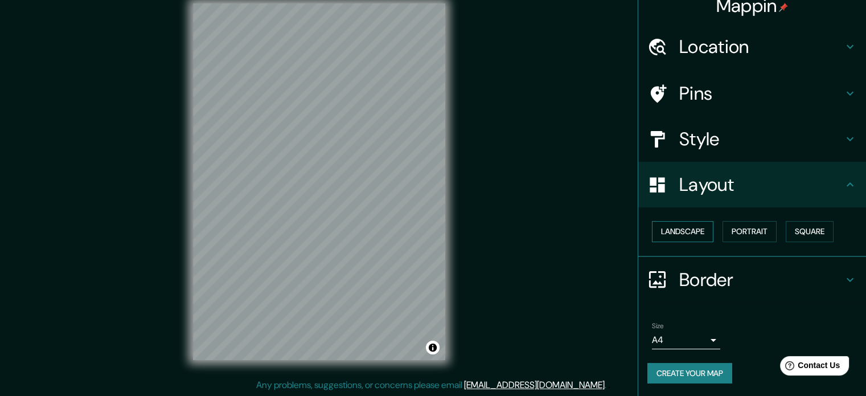
click at [684, 231] on button "Landscape" at bounding box center [682, 231] width 61 height 21
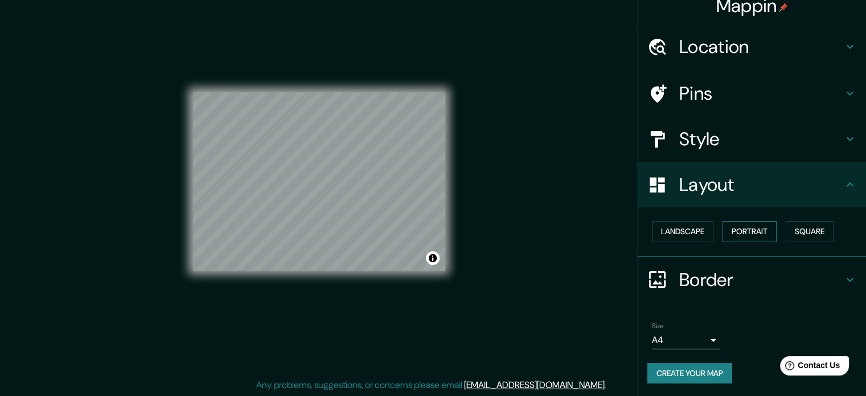
click at [741, 228] on button "Portrait" at bounding box center [749, 231] width 54 height 21
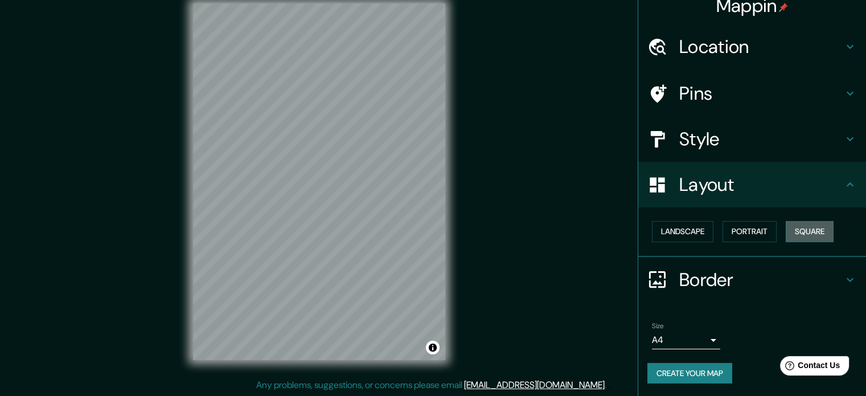
click at [813, 232] on button "Square" at bounding box center [809, 231] width 48 height 21
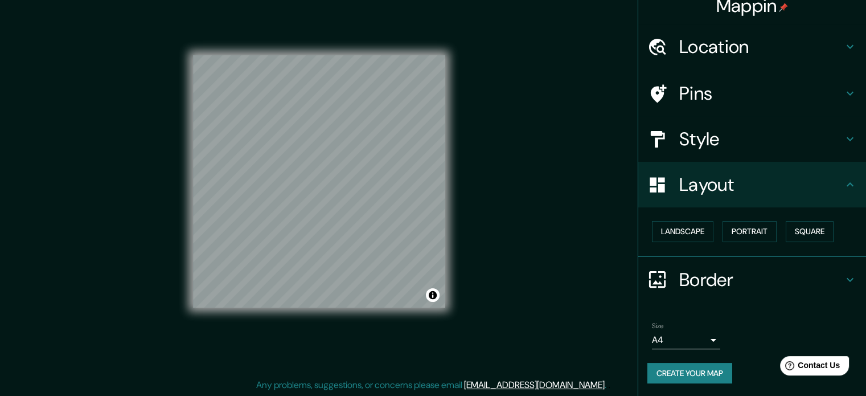
click at [692, 273] on h4 "Border" at bounding box center [761, 279] width 164 height 23
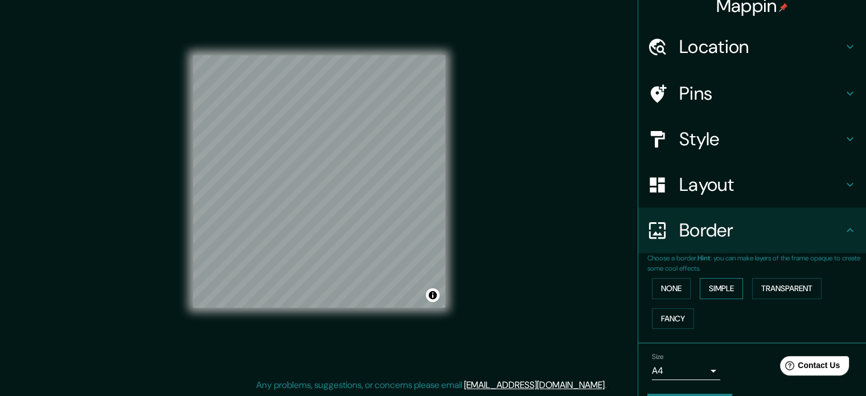
click at [706, 287] on button "Simple" at bounding box center [720, 288] width 43 height 21
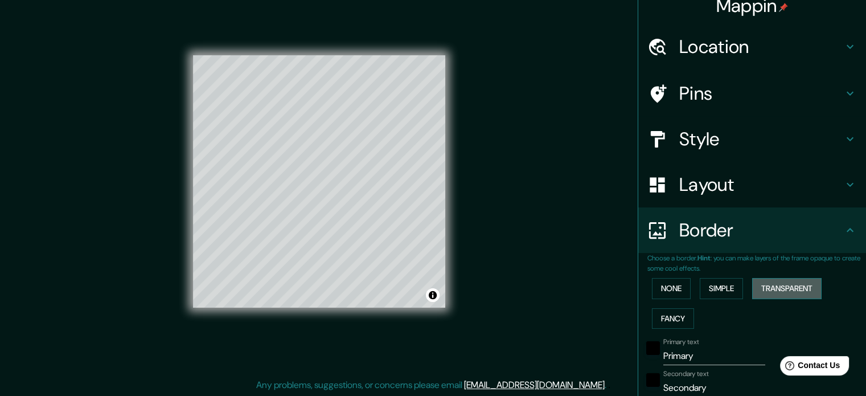
click at [779, 283] on button "Transparent" at bounding box center [786, 288] width 69 height 21
click at [666, 312] on button "Fancy" at bounding box center [673, 318] width 42 height 21
click at [724, 294] on button "Simple" at bounding box center [720, 288] width 43 height 21
click at [666, 316] on button "Fancy" at bounding box center [673, 318] width 42 height 21
click at [713, 126] on div "Style" at bounding box center [752, 139] width 228 height 46
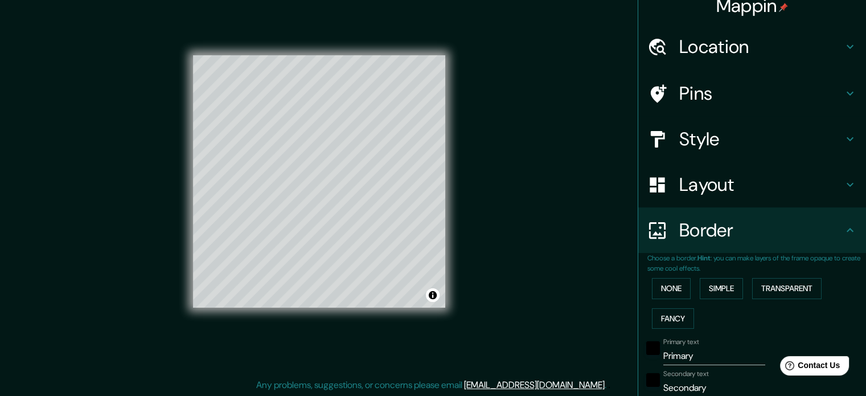
type input "177"
type input "35"
type input "18"
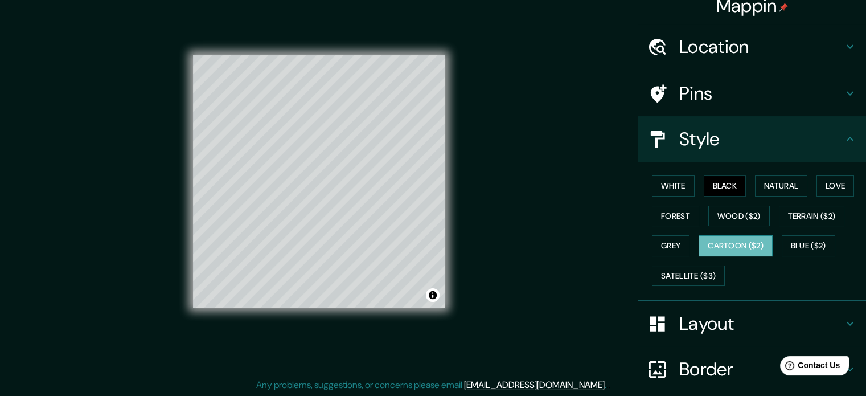
click at [736, 246] on button "Cartoon ($2)" at bounding box center [735, 245] width 74 height 21
click at [433, 296] on button "Toggle attribution" at bounding box center [433, 295] width 14 height 14
click at [496, 260] on div "Mappin Location [GEOGRAPHIC_DATA], [GEOGRAPHIC_DATA], [GEOGRAPHIC_DATA], [GEOGR…" at bounding box center [433, 190] width 866 height 411
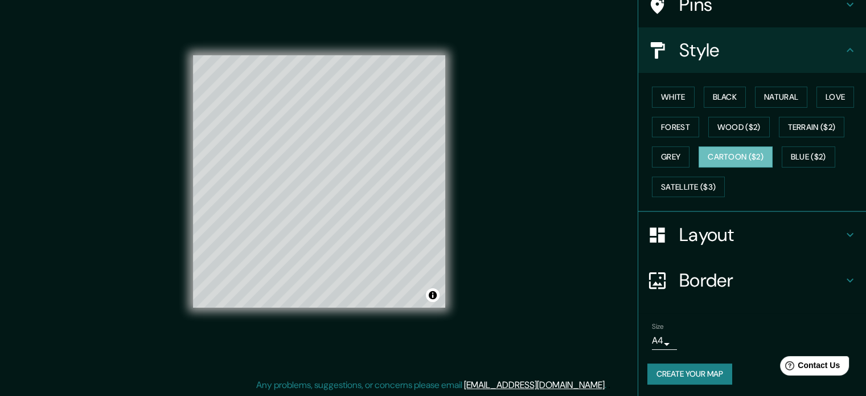
click at [708, 233] on h4 "Layout" at bounding box center [761, 234] width 164 height 23
type input "177"
type input "35"
type input "18"
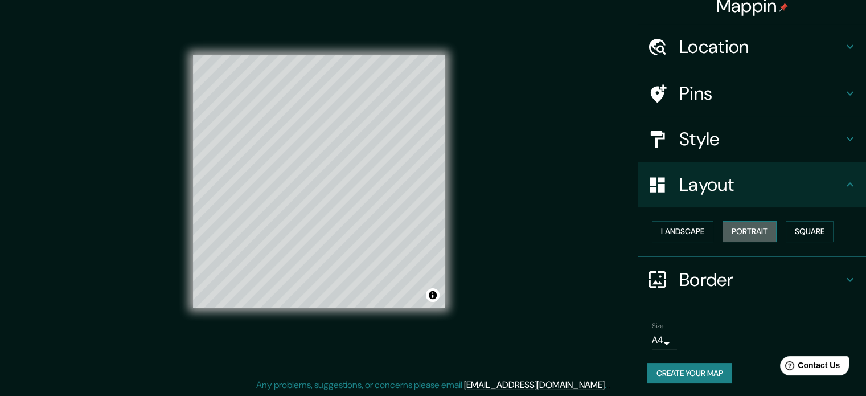
click at [753, 233] on button "Portrait" at bounding box center [749, 231] width 54 height 21
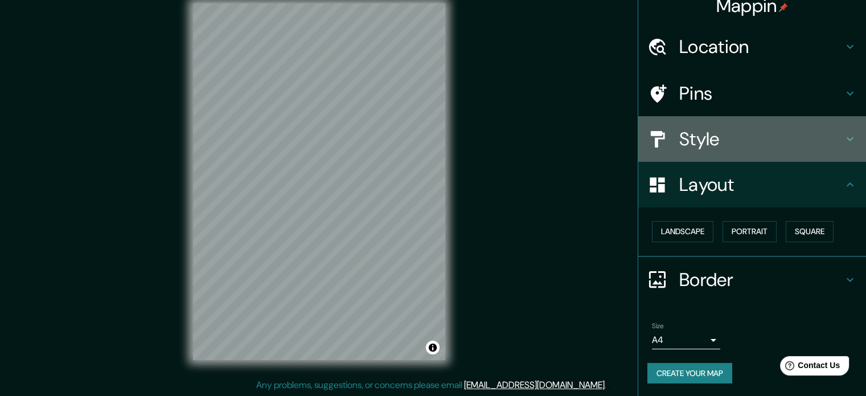
click at [718, 138] on h4 "Style" at bounding box center [761, 138] width 164 height 23
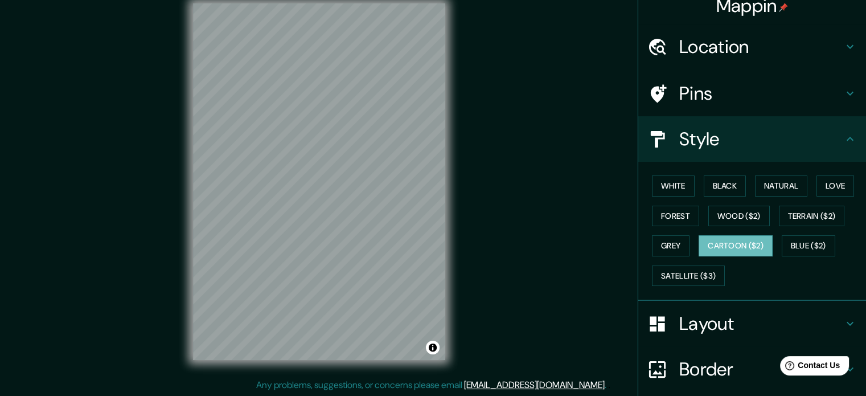
click at [712, 312] on h4 "Layout" at bounding box center [761, 323] width 164 height 23
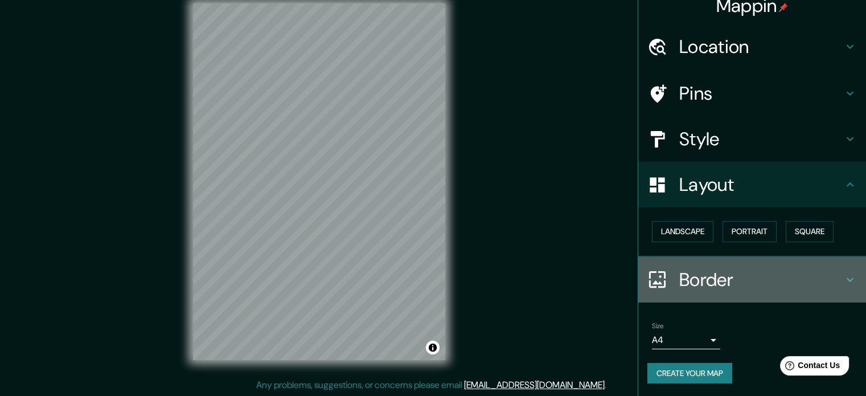
click at [721, 285] on h4 "Border" at bounding box center [761, 279] width 164 height 23
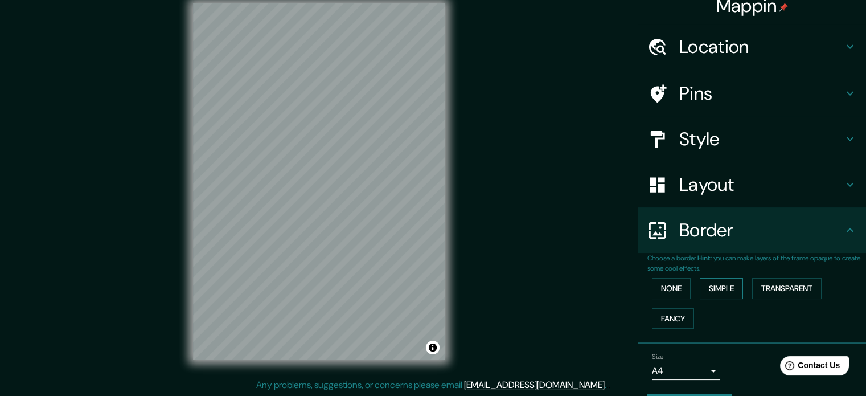
click at [719, 291] on button "Simple" at bounding box center [720, 288] width 43 height 21
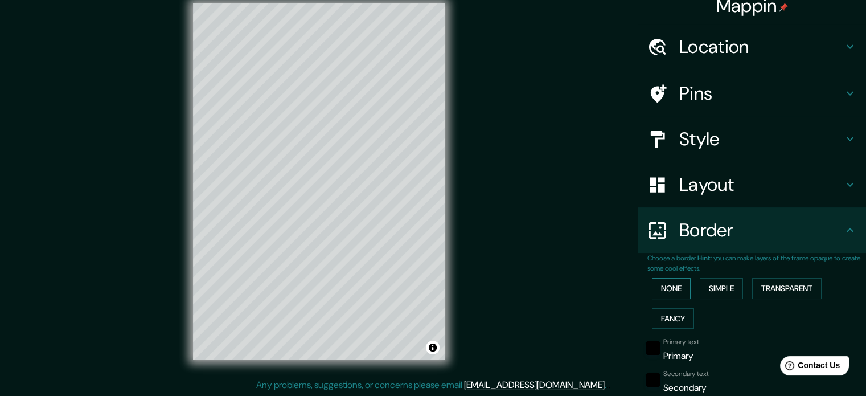
click at [671, 285] on button "None" at bounding box center [671, 288] width 39 height 21
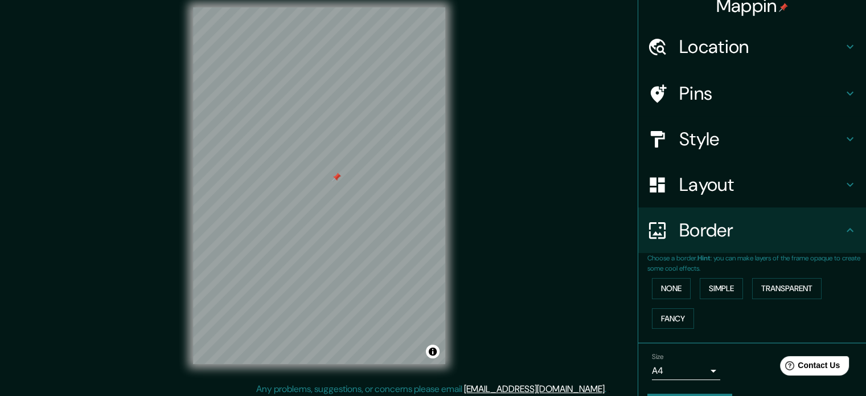
scroll to position [15, 0]
